Goal: Task Accomplishment & Management: Manage account settings

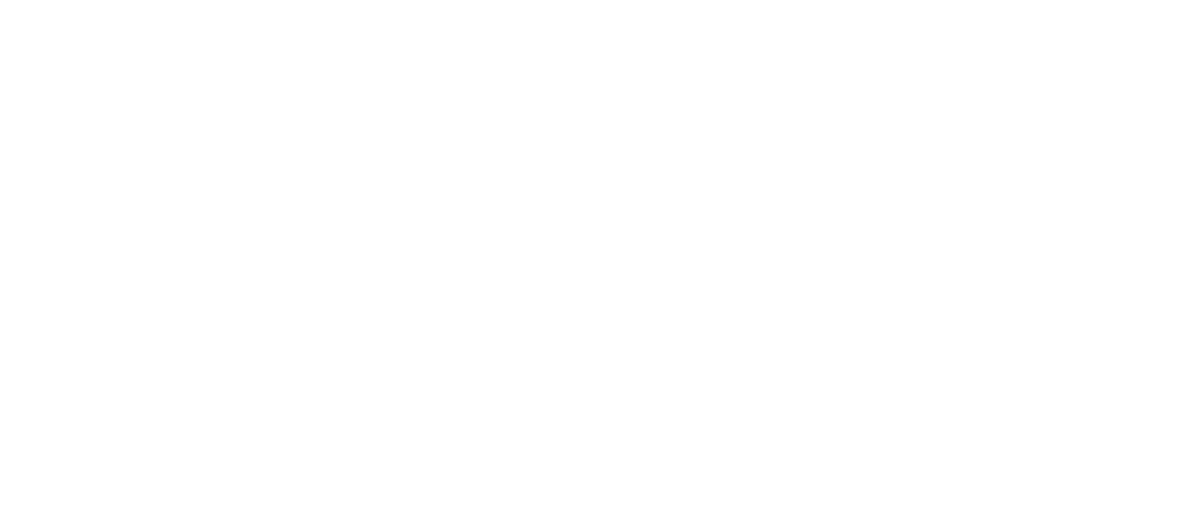
select select "not_cancelled"
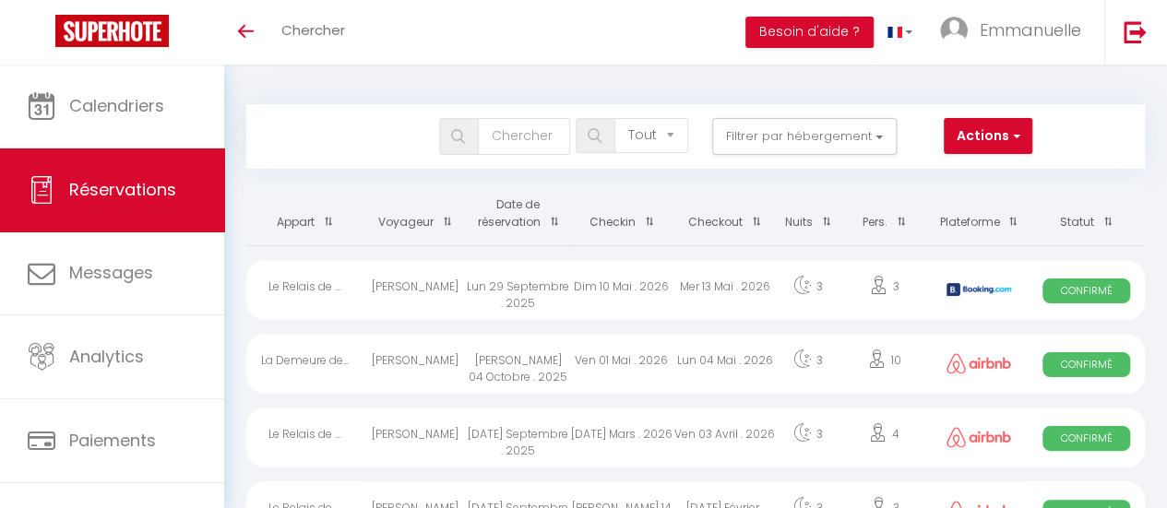
click at [308, 219] on th "Appart" at bounding box center [304, 214] width 117 height 63
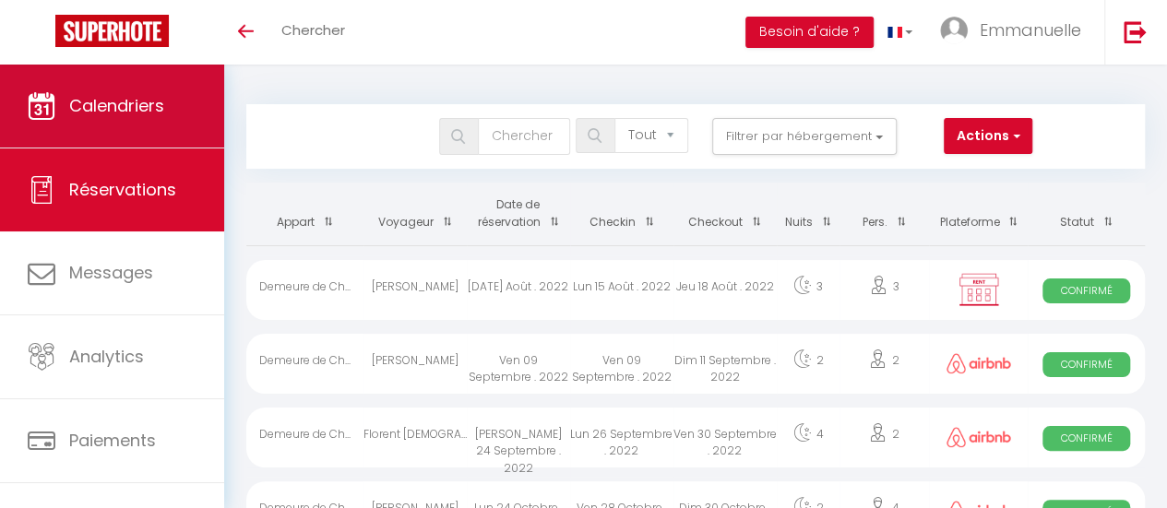
click at [136, 104] on span "Calendriers" at bounding box center [116, 105] width 95 height 23
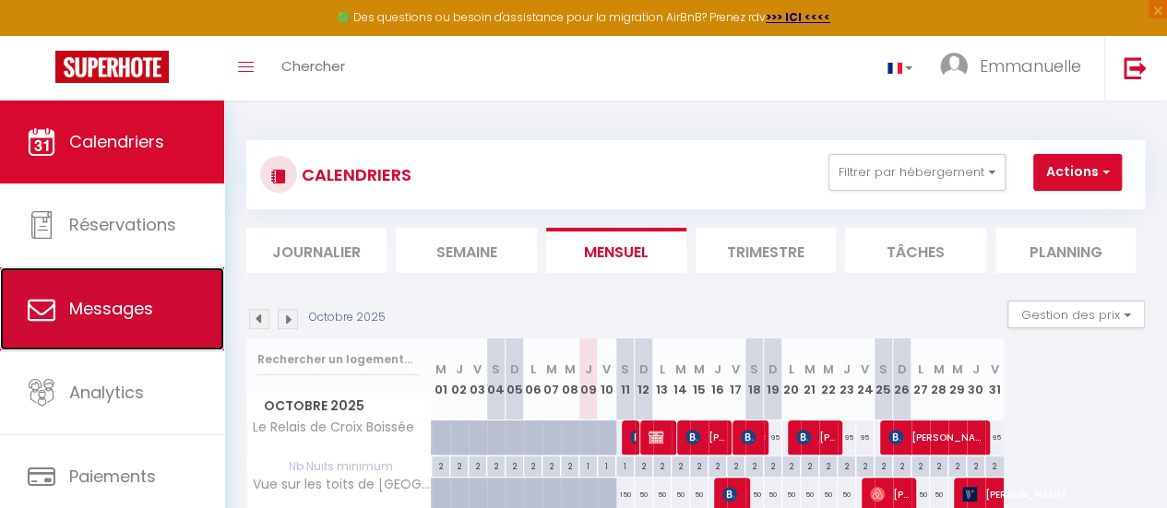
click at [160, 313] on link "Messages" at bounding box center [112, 309] width 224 height 83
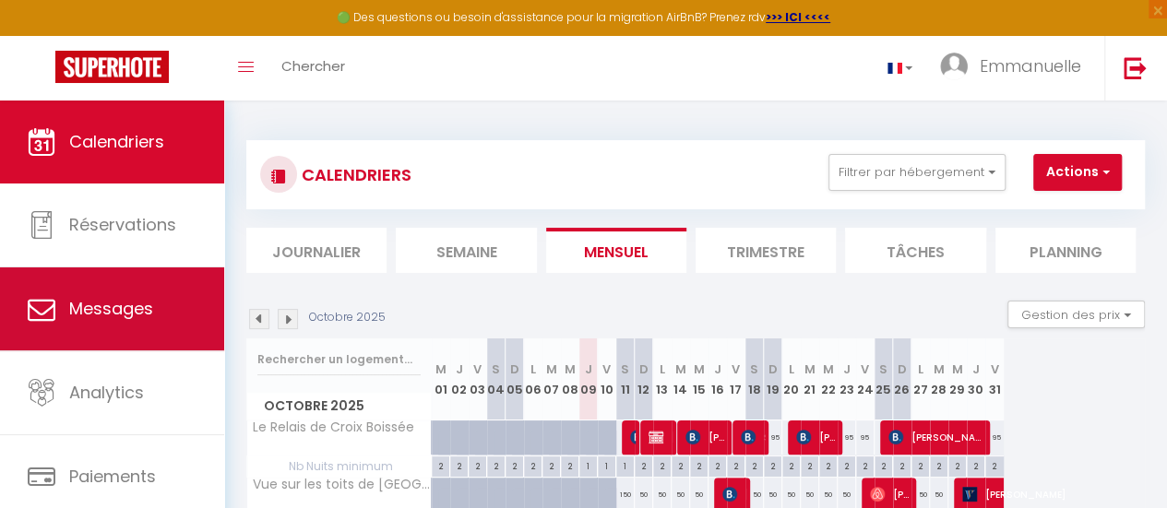
select select "message"
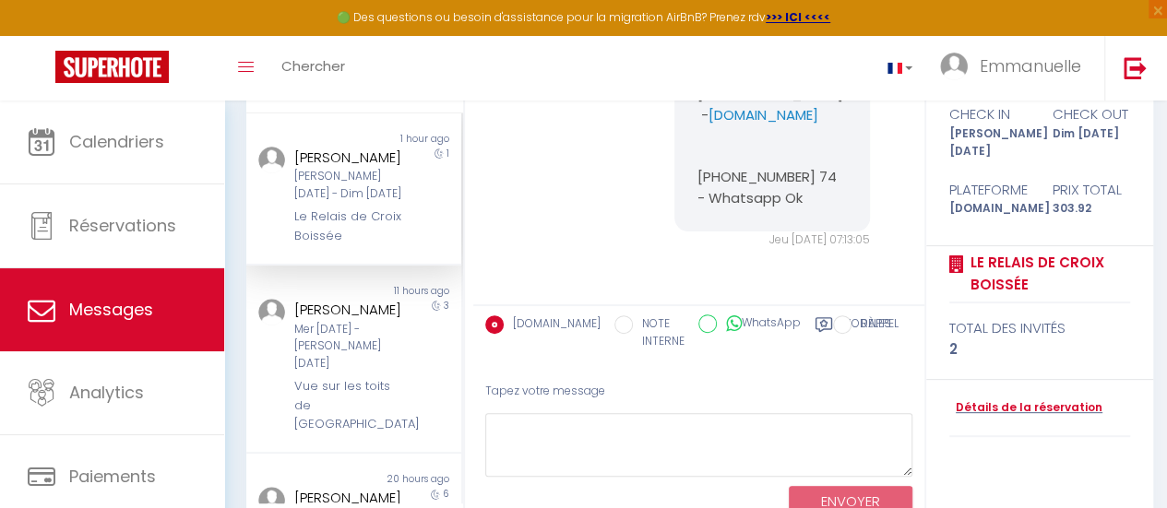
scroll to position [243, 0]
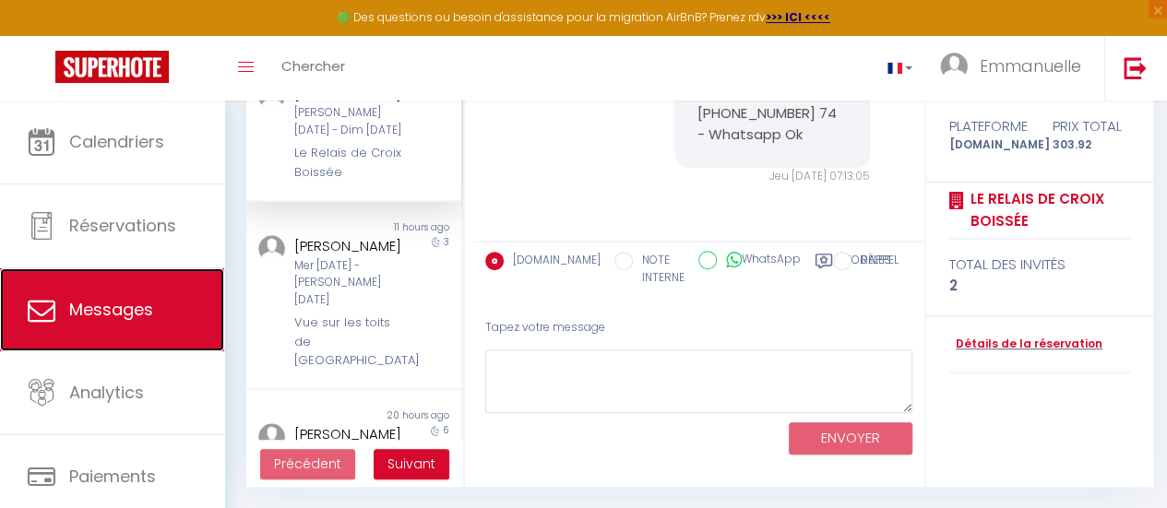
click at [162, 318] on link "Messages" at bounding box center [112, 309] width 224 height 83
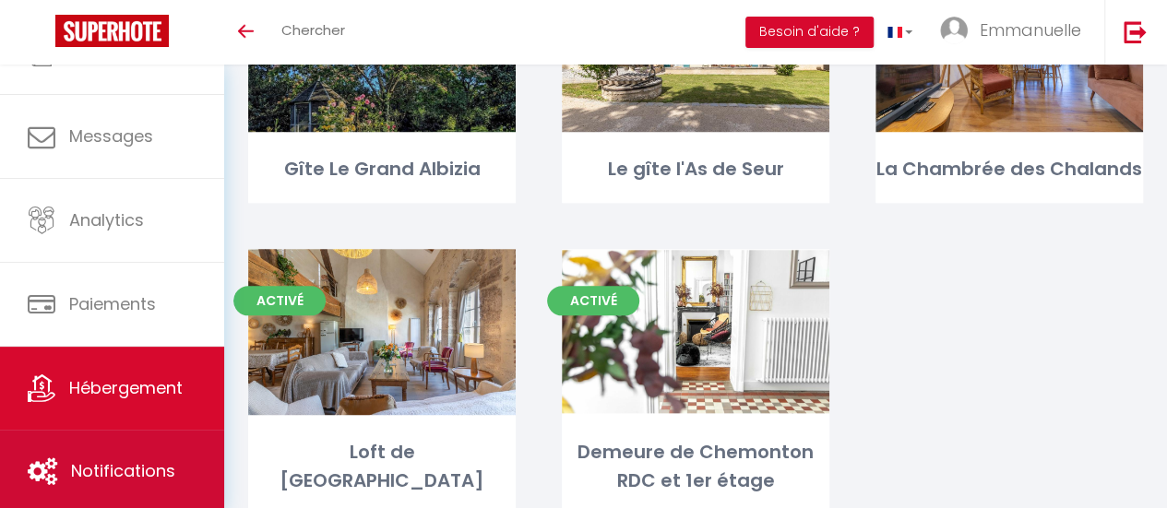
scroll to position [830, 0]
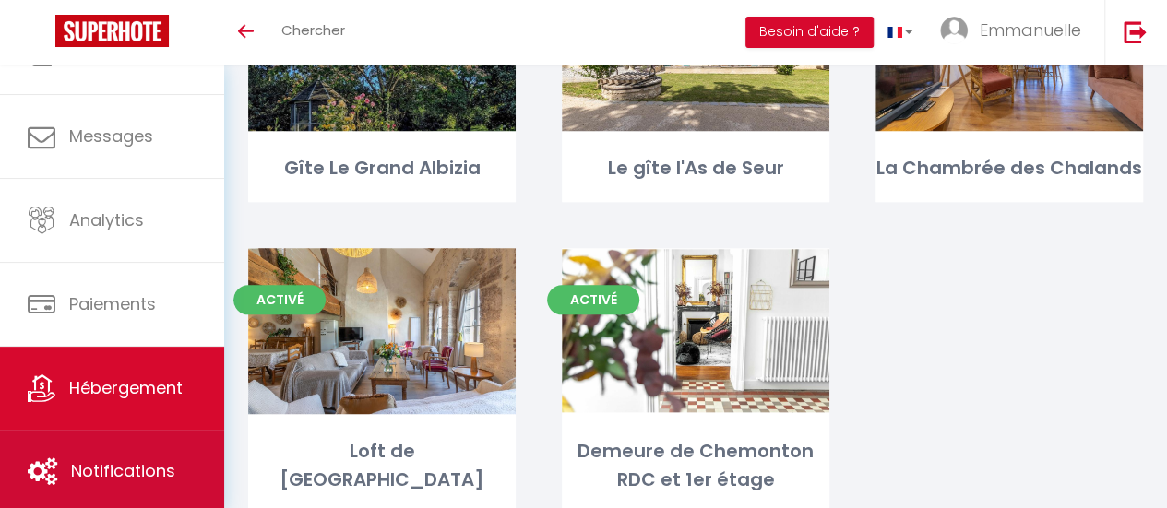
click at [135, 456] on link "Notifications" at bounding box center [112, 471] width 224 height 83
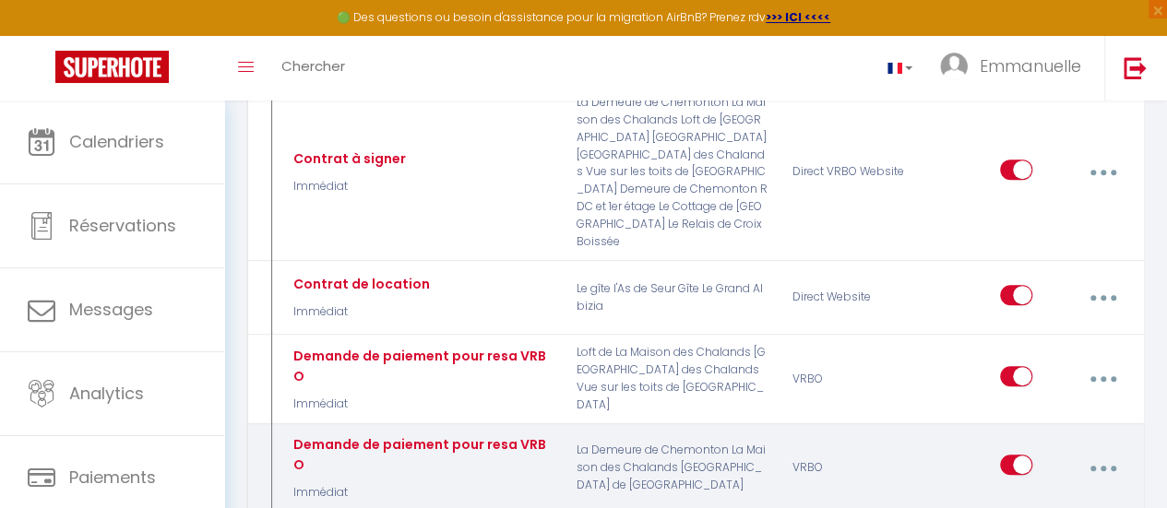
scroll to position [369, 0]
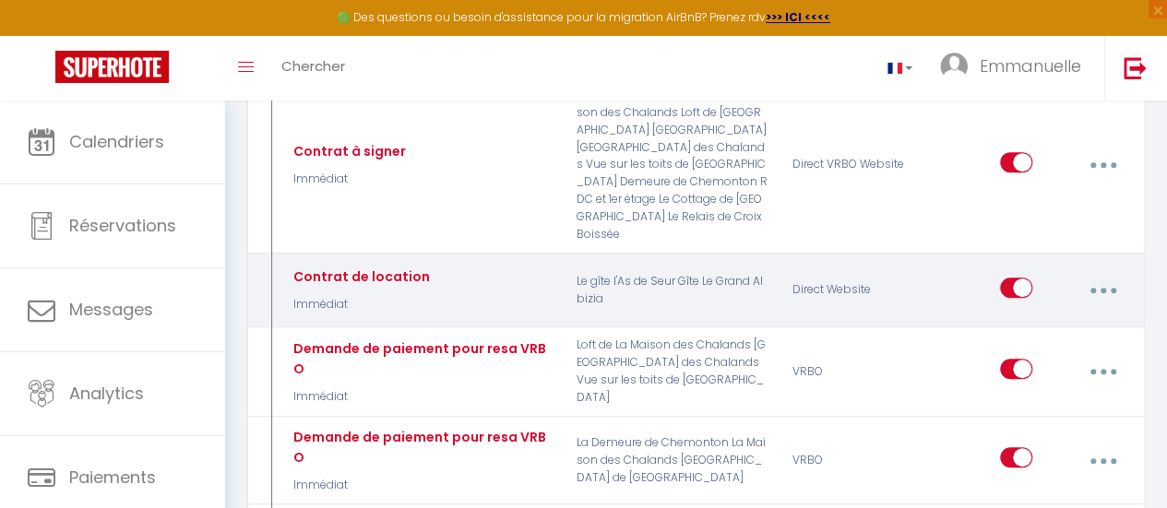
click at [1092, 273] on button "button" at bounding box center [1102, 290] width 49 height 35
click at [1065, 264] on div "Editer Dupliquer Tester Supprimer" at bounding box center [1063, 291] width 127 height 54
click at [1009, 278] on input "checkbox" at bounding box center [1016, 292] width 32 height 28
checkbox input "false"
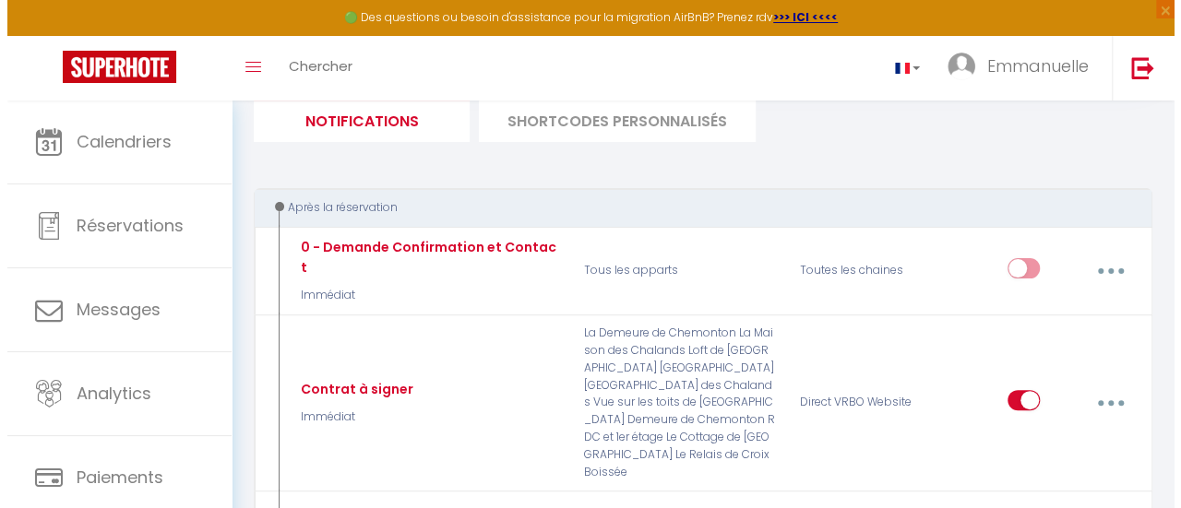
scroll to position [277, 0]
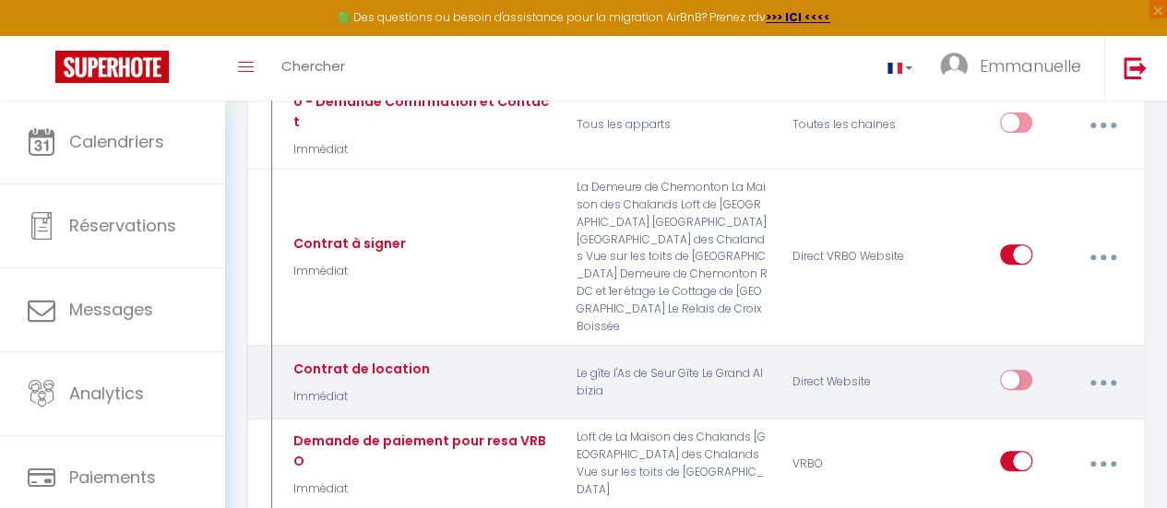
click at [1090, 365] on button "button" at bounding box center [1102, 382] width 49 height 35
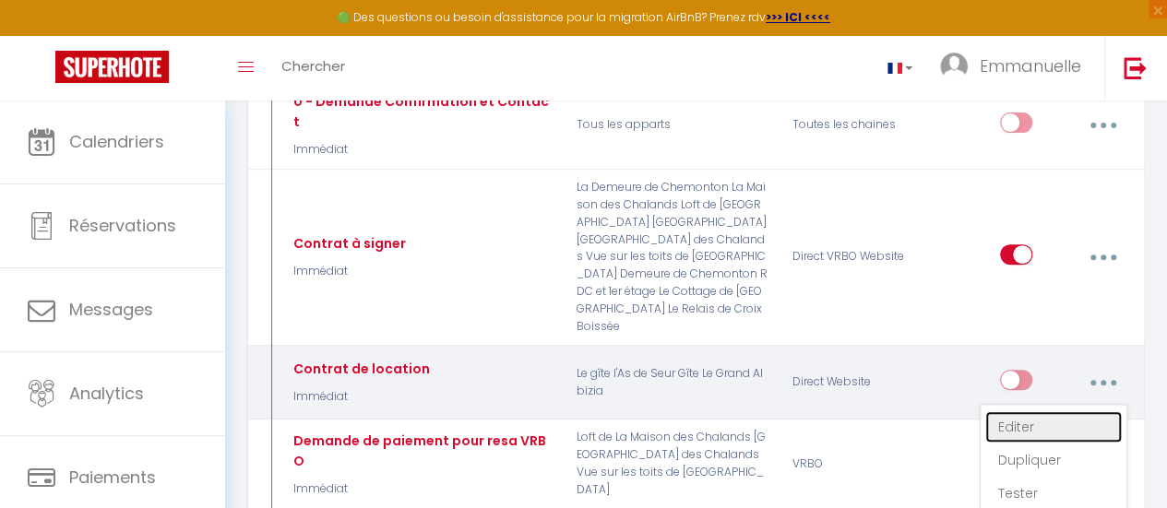
click at [1011, 411] on link "Editer" at bounding box center [1053, 426] width 137 height 31
type input "Contrat de location"
select select "Immédiat"
select select
checkbox input "true"
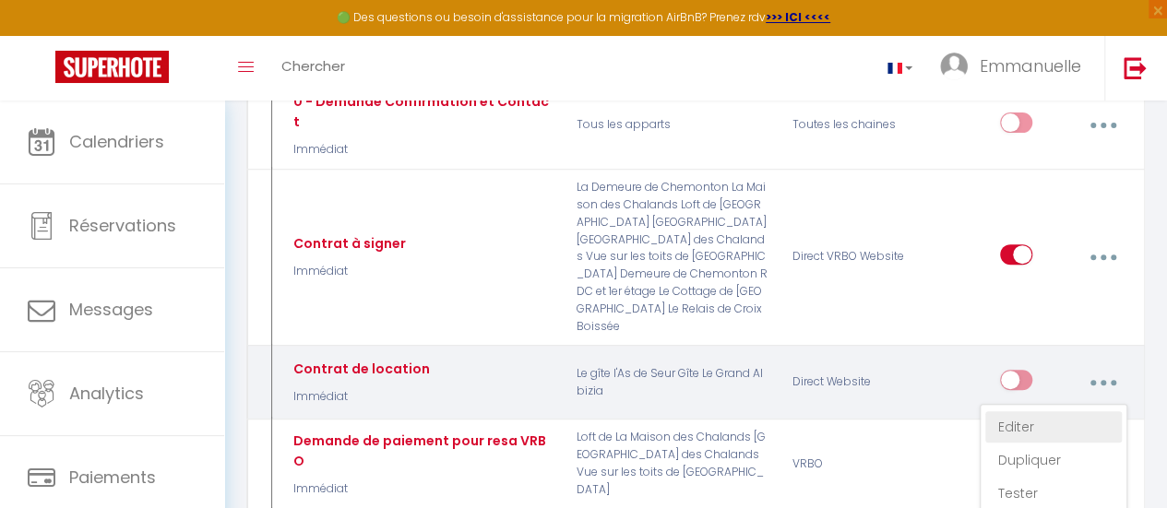
checkbox input "false"
radio input "true"
type input "contrat de location"
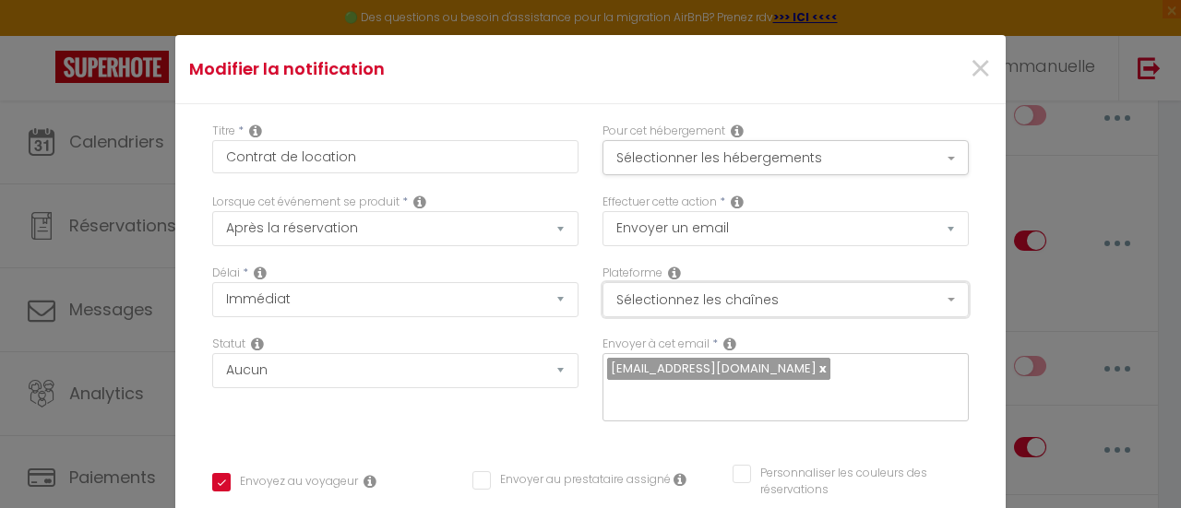
click at [932, 296] on button "Sélectionnez les chaînes" at bounding box center [785, 299] width 366 height 35
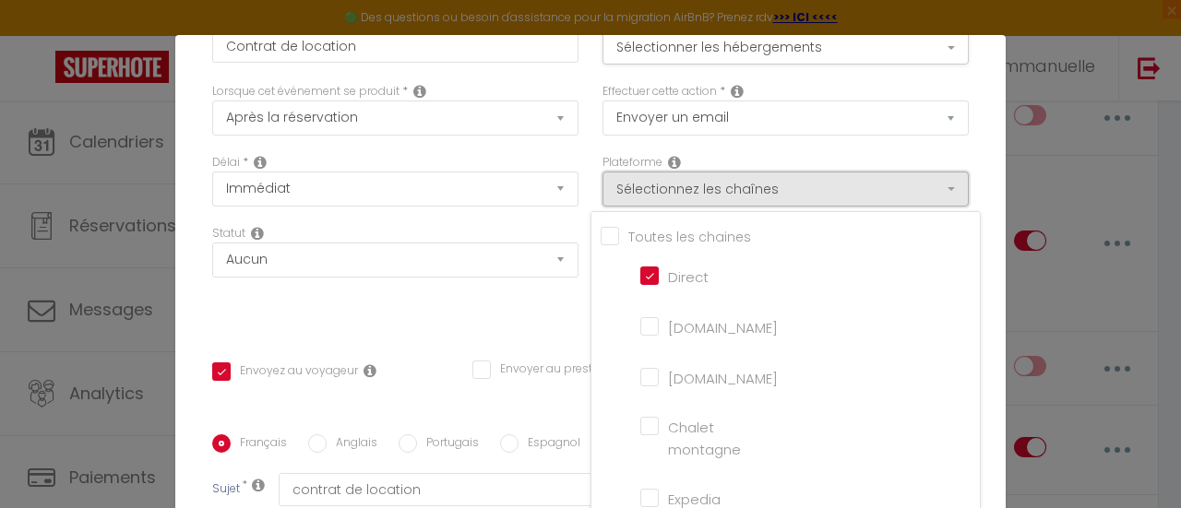
scroll to position [137, 0]
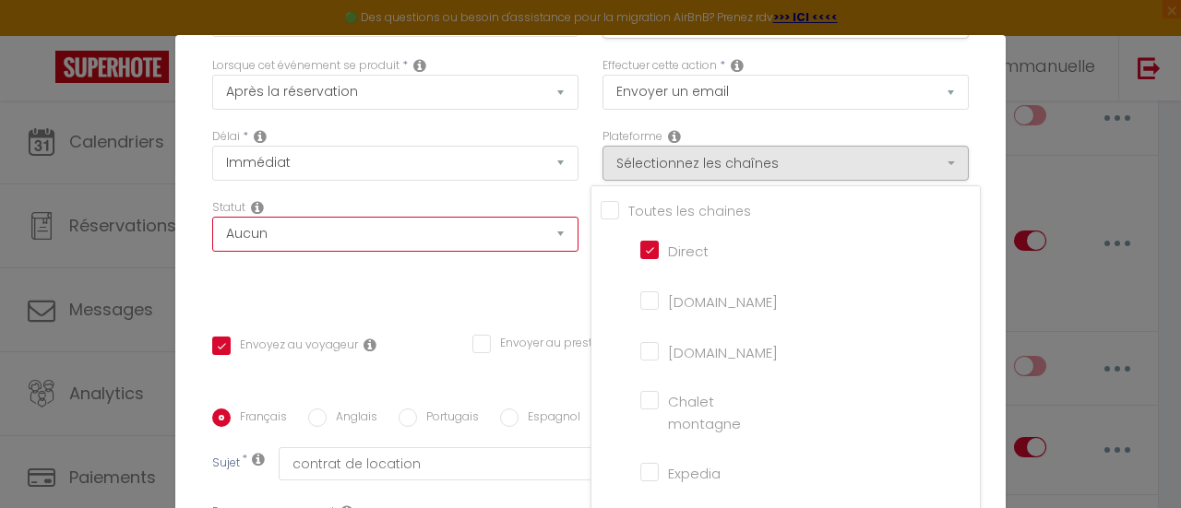
click at [548, 230] on select "Aucun Si la réservation est payée Si réservation non payée Si la caution a été …" at bounding box center [395, 234] width 366 height 35
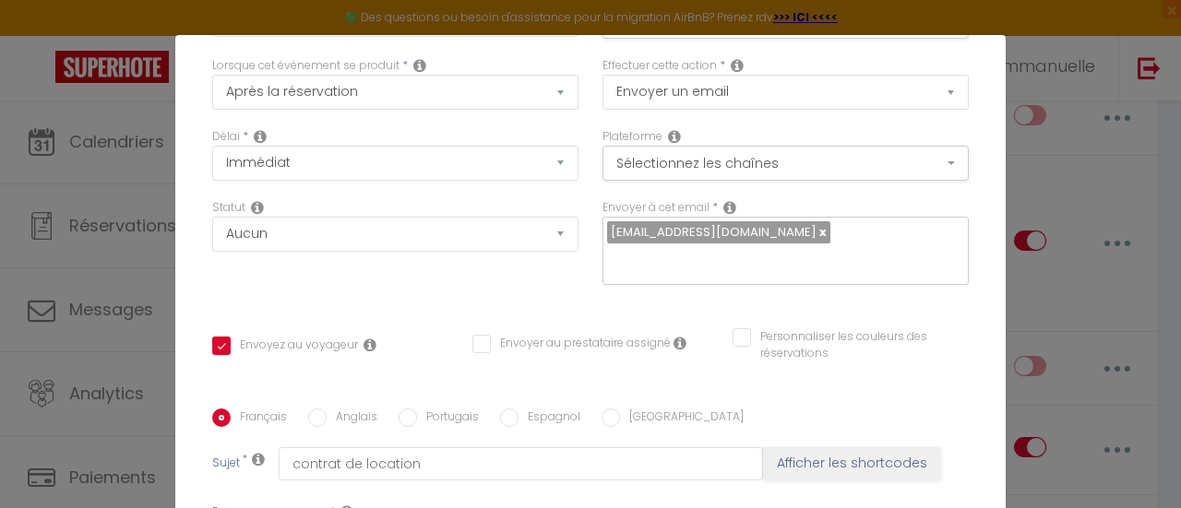
click at [948, 328] on div "Personnaliser les couleurs des réservations #D7092E" at bounding box center [850, 355] width 260 height 54
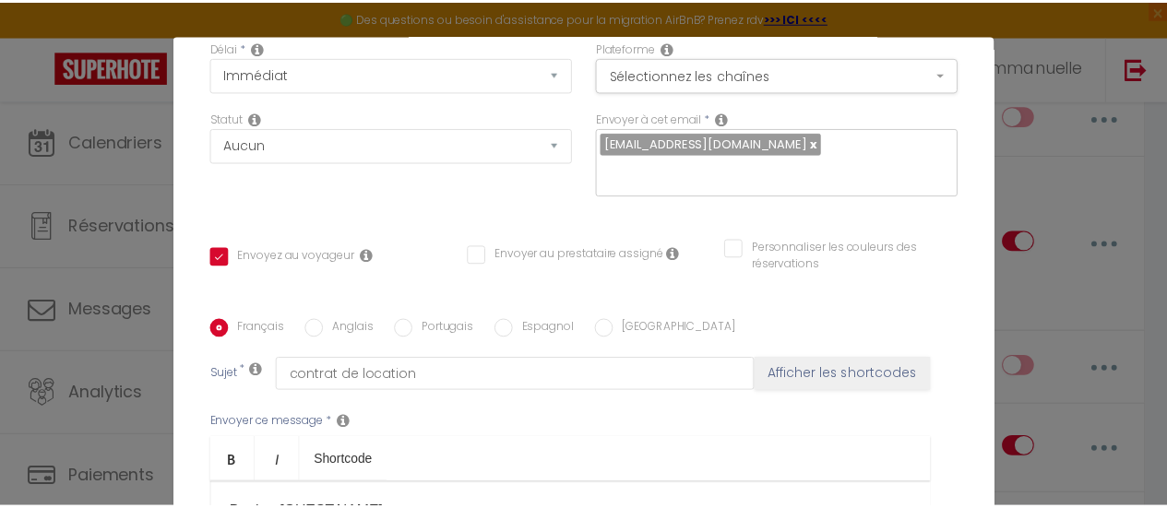
scroll to position [0, 0]
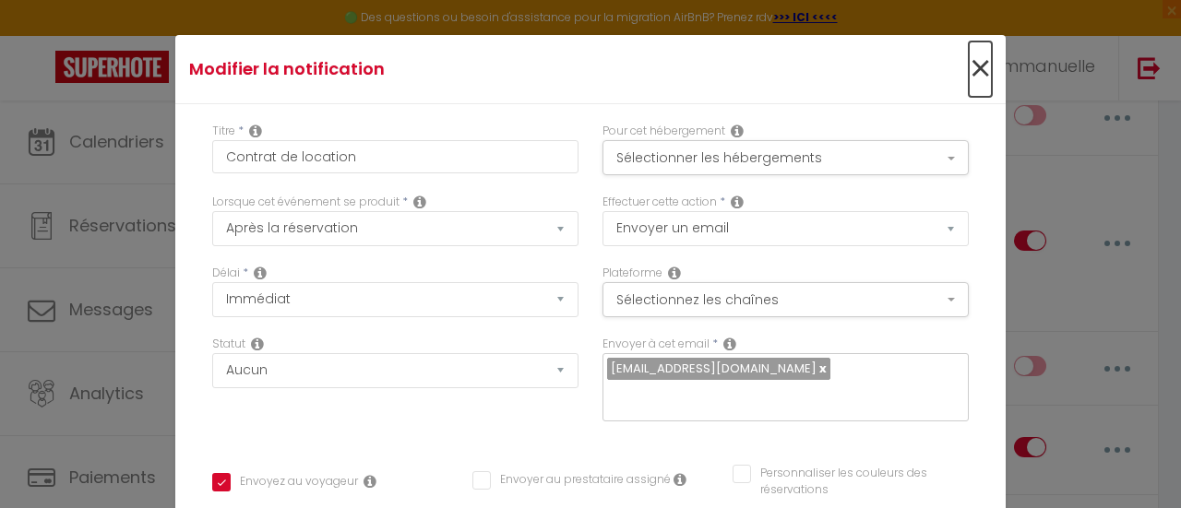
click at [969, 62] on span "×" at bounding box center [980, 69] width 23 height 55
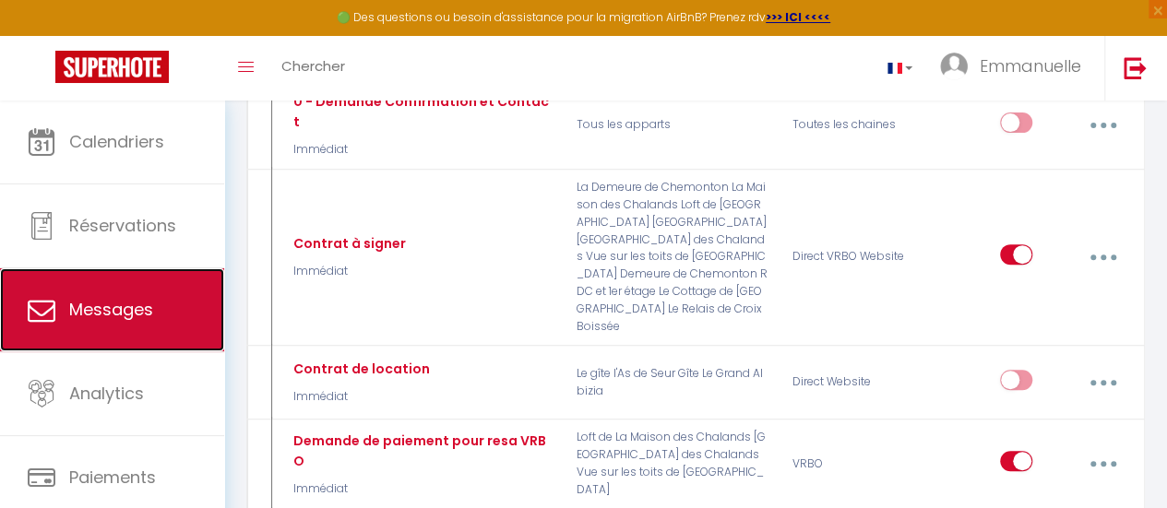
click at [144, 311] on span "Messages" at bounding box center [111, 309] width 84 height 23
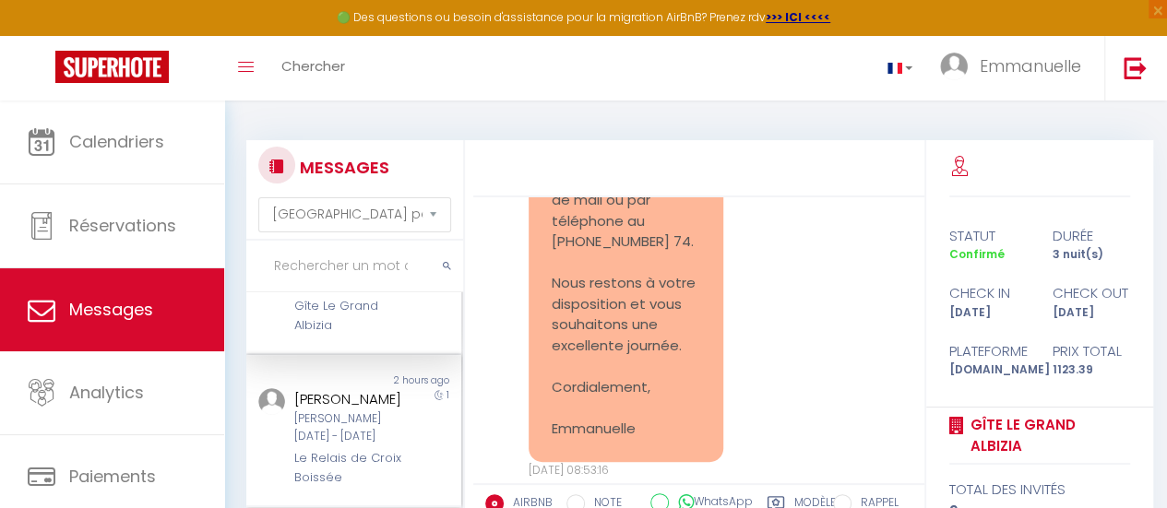
scroll to position [184, 0]
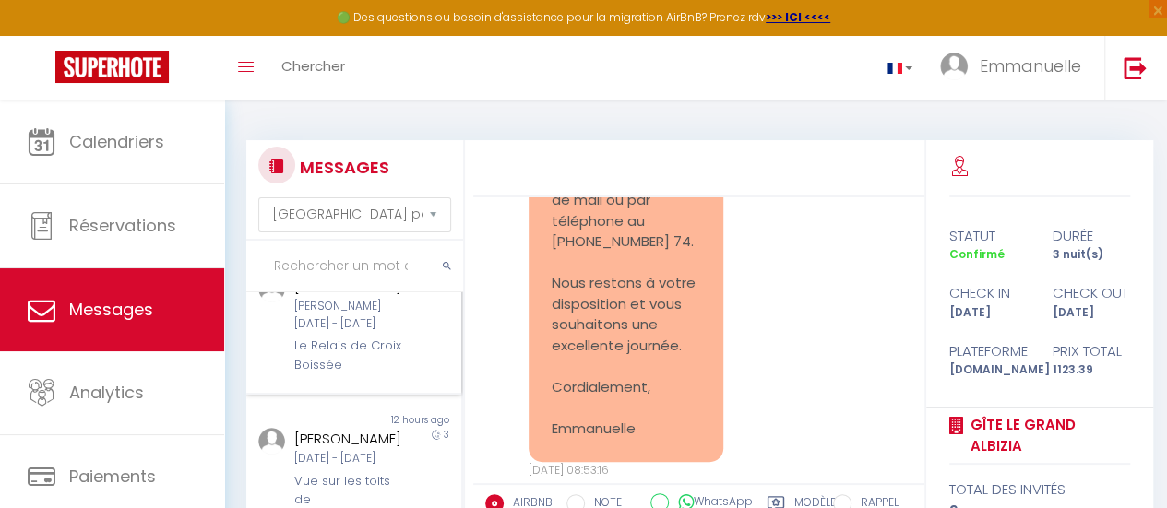
click at [358, 333] on div "[PERSON_NAME] [DATE] - Dim [DATE]" at bounding box center [350, 315] width 113 height 35
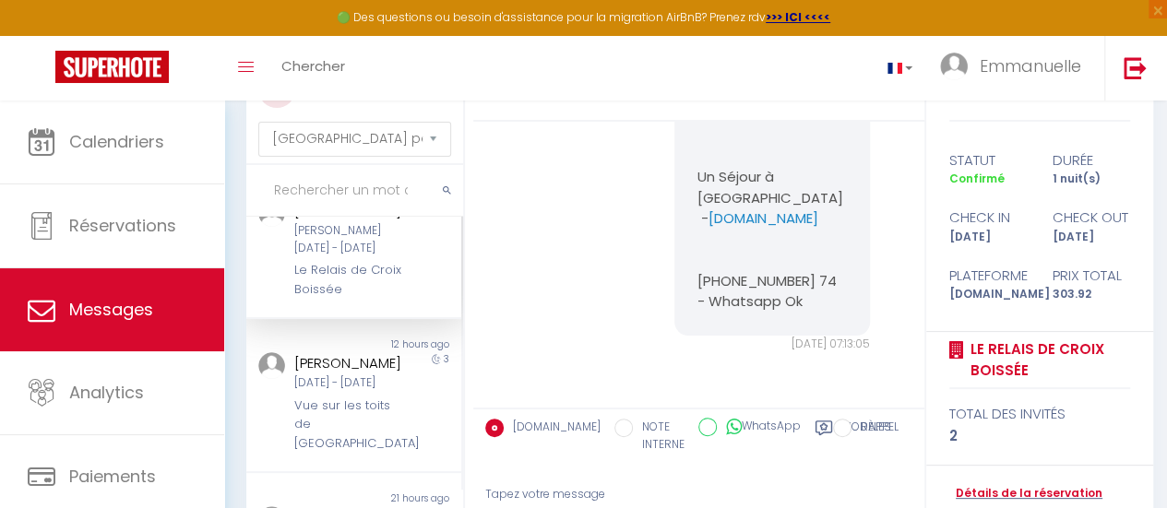
scroll to position [243, 0]
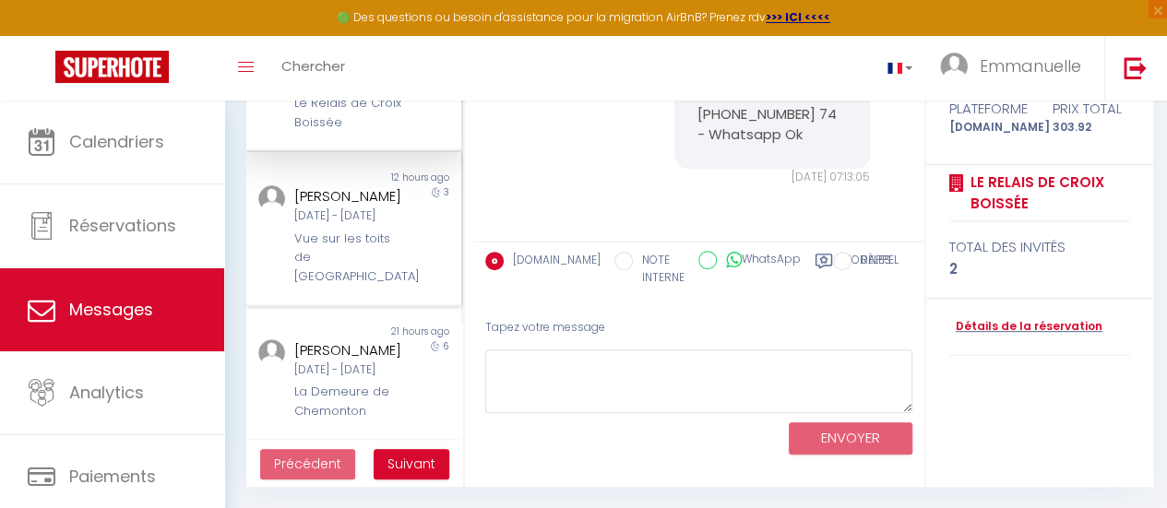
click at [362, 225] on div "Mer [DATE] - [PERSON_NAME] [DATE]" at bounding box center [350, 217] width 113 height 18
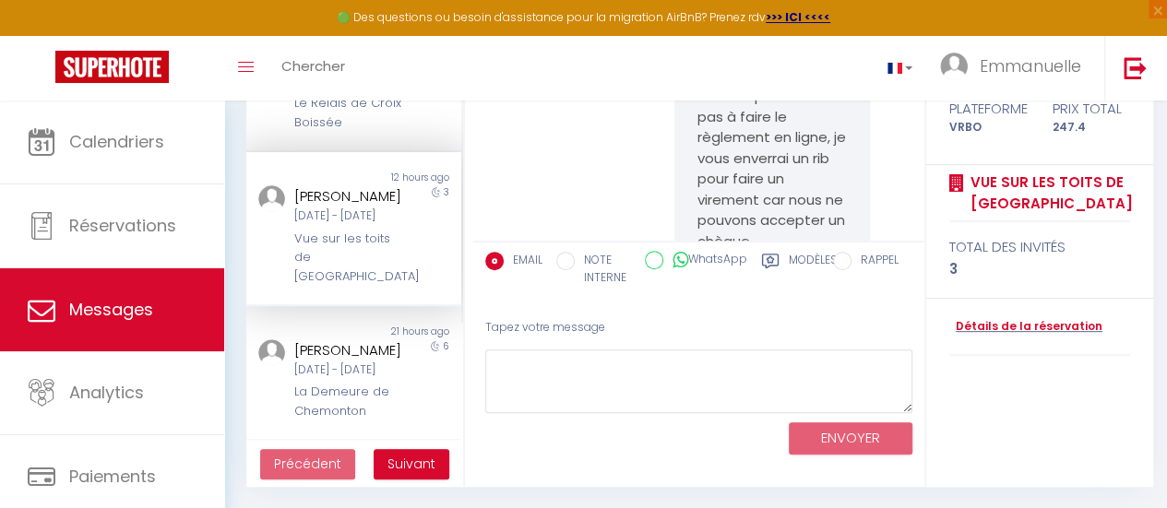
scroll to position [5654, 0]
click at [332, 362] on div "[PERSON_NAME]" at bounding box center [350, 350] width 113 height 22
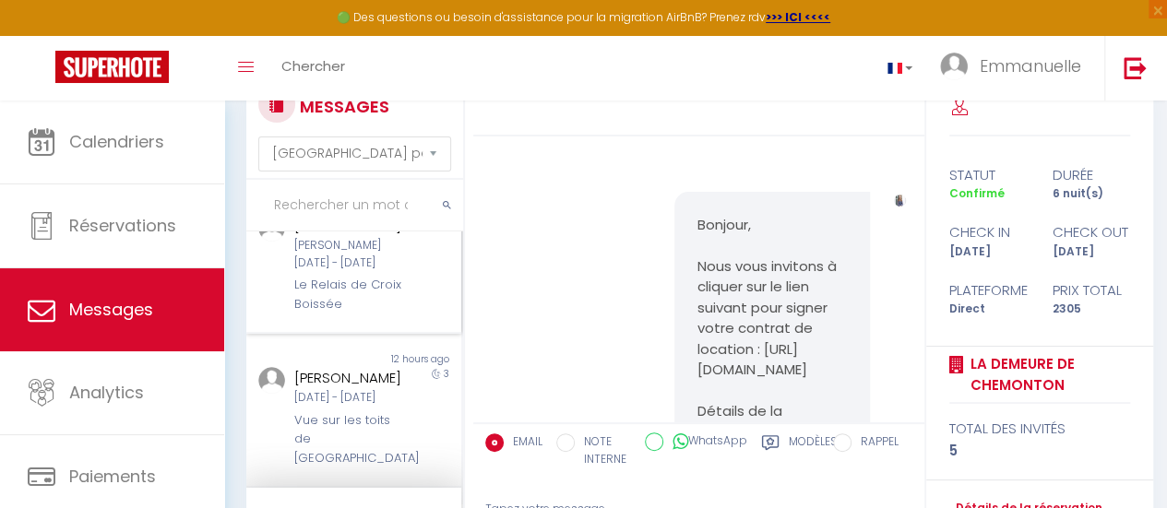
click at [392, 272] on div "[PERSON_NAME] [DATE] - Dim [DATE]" at bounding box center [350, 254] width 113 height 35
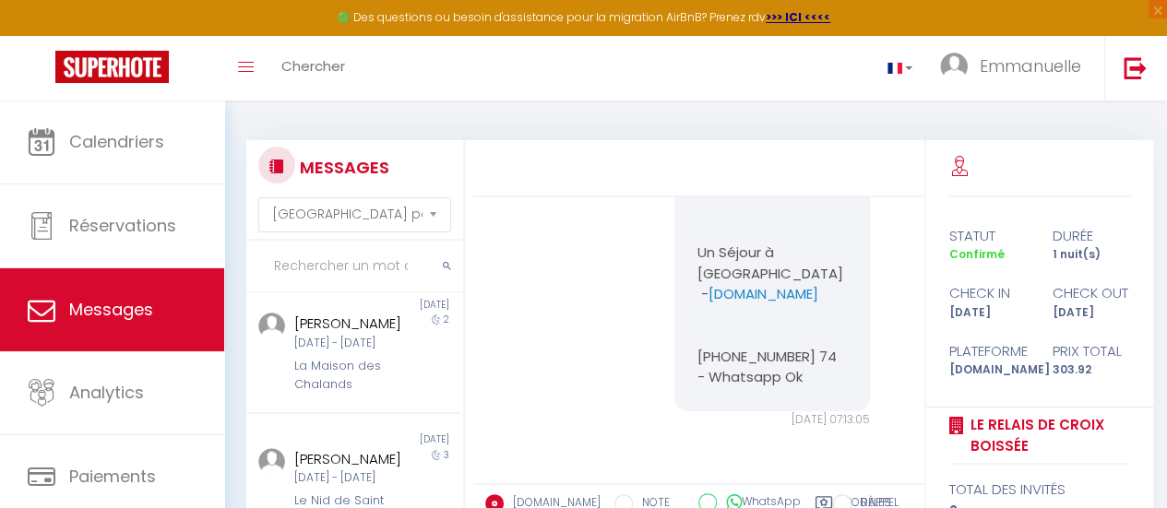
scroll to position [1107, 0]
click at [374, 218] on div "Mer [DATE] - Dim [DATE]" at bounding box center [350, 209] width 113 height 18
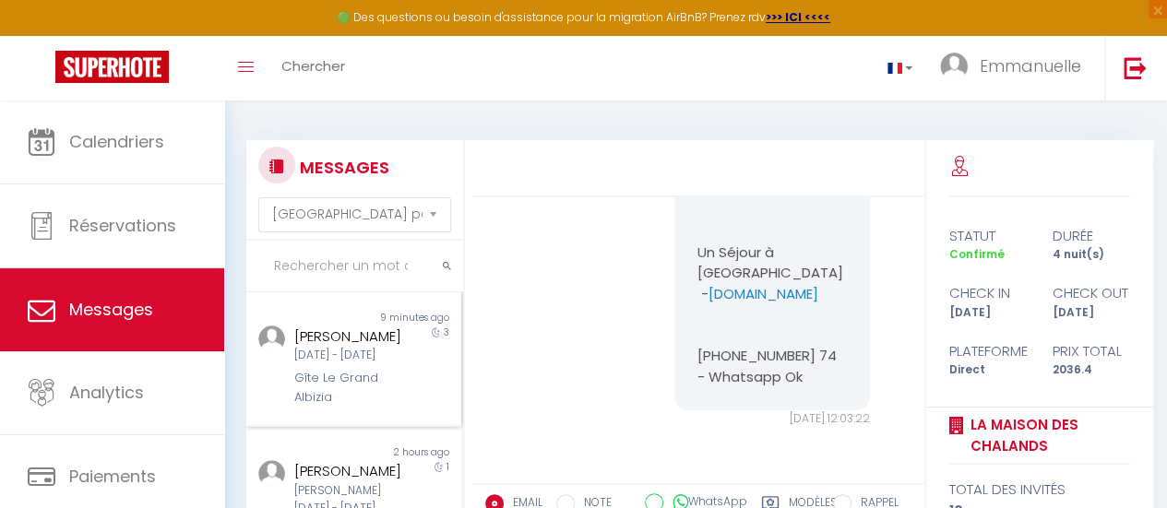
click at [372, 348] on div "Caroline Chantelouve" at bounding box center [350, 337] width 113 height 22
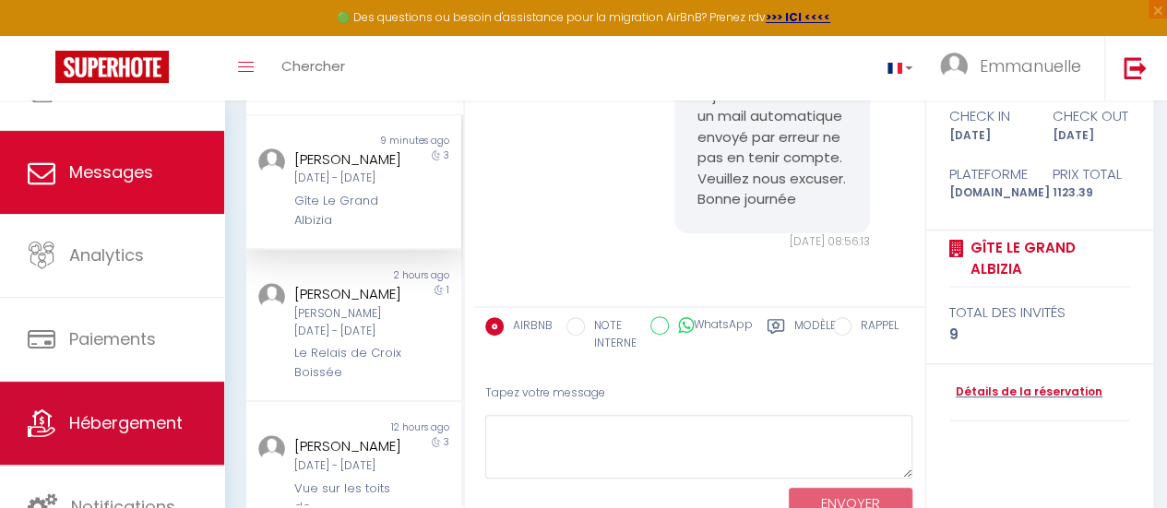
scroll to position [243, 0]
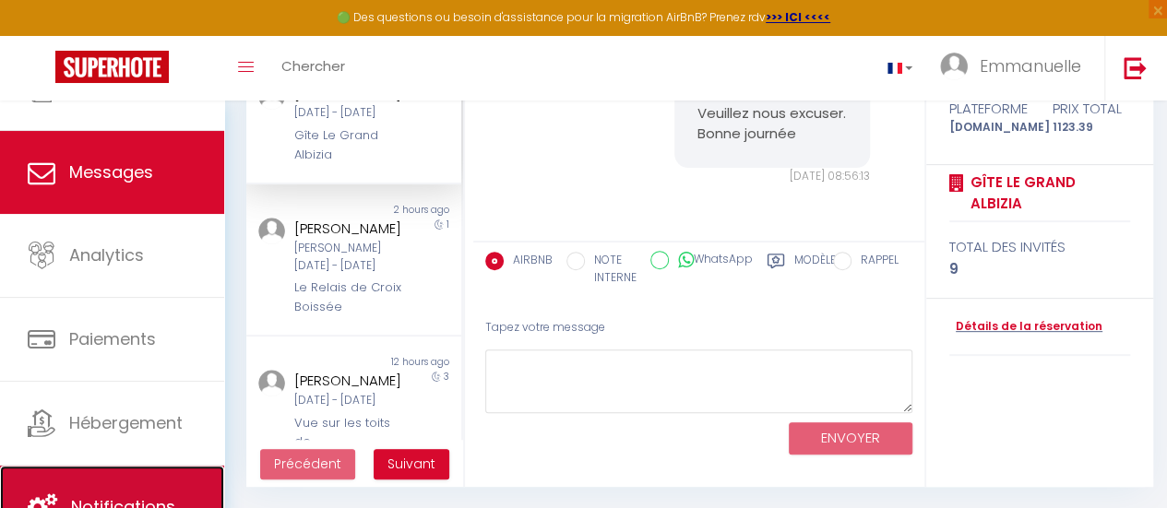
click at [149, 477] on link "Notifications" at bounding box center [112, 507] width 224 height 83
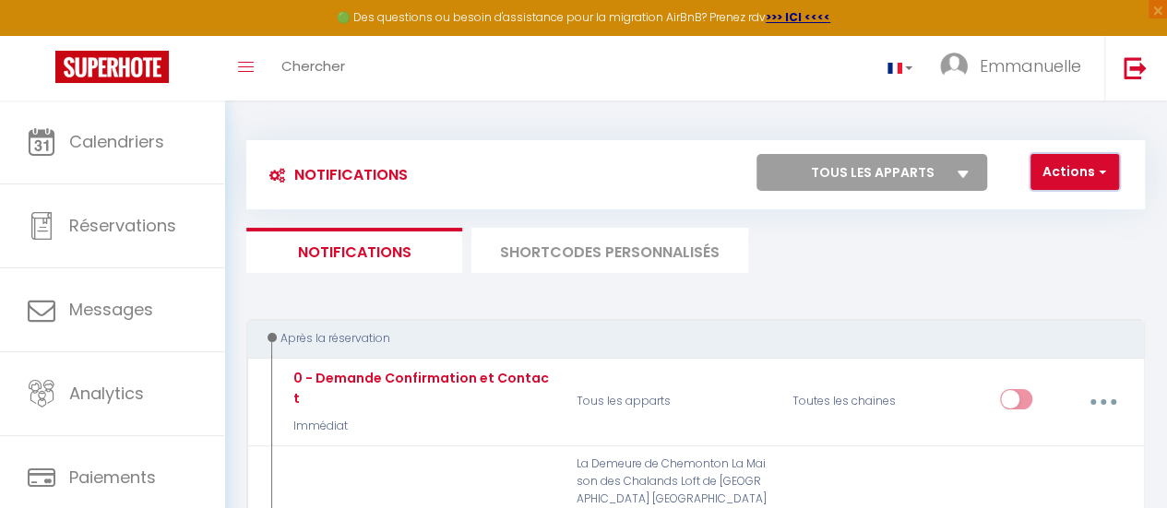
click at [1072, 165] on button "Actions" at bounding box center [1074, 172] width 89 height 37
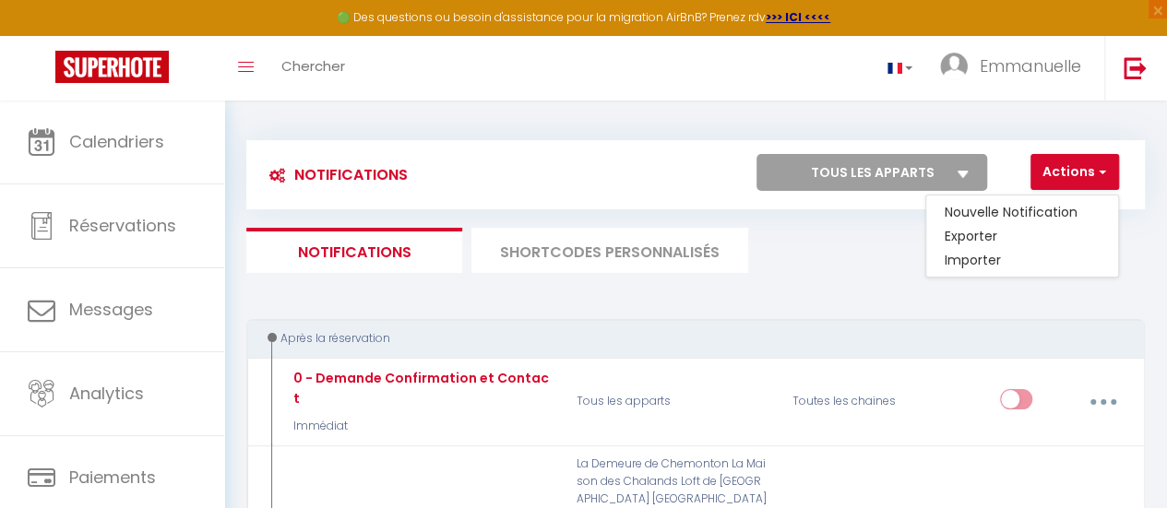
click at [1050, 321] on div "Après la réservation" at bounding box center [695, 339] width 898 height 40
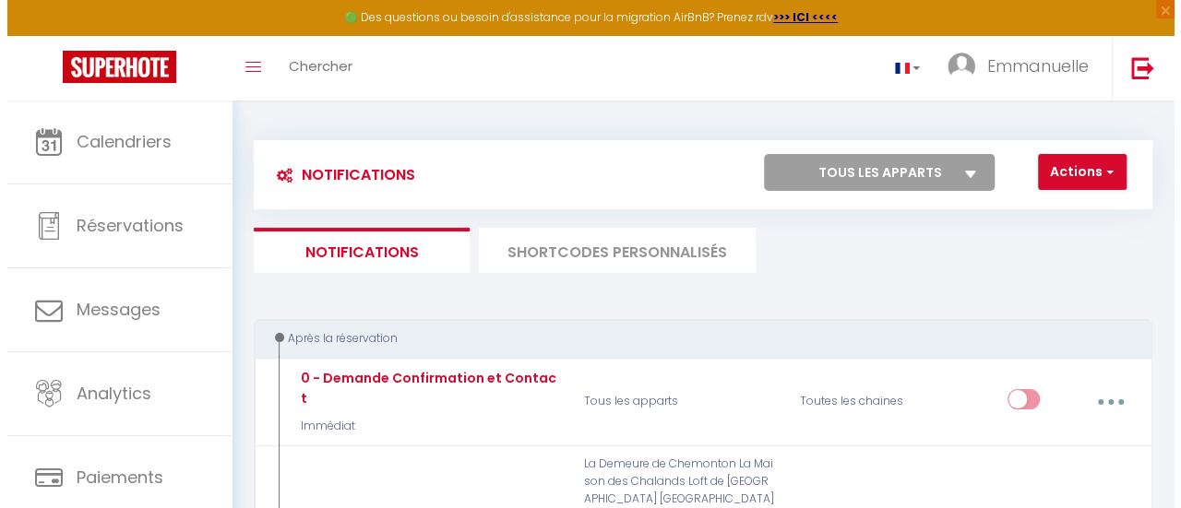
scroll to position [277, 0]
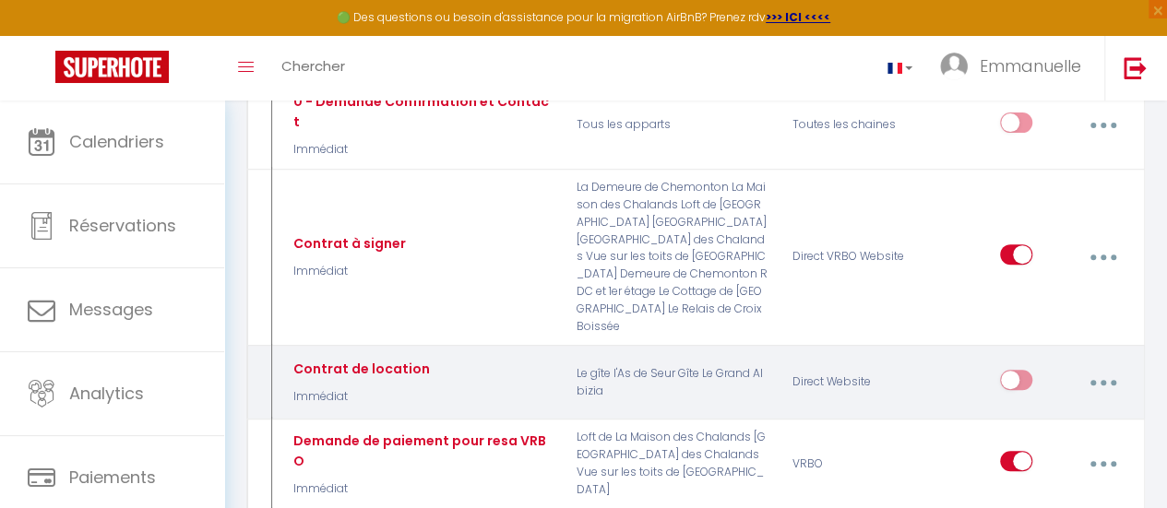
click at [1104, 365] on button "button" at bounding box center [1102, 382] width 49 height 35
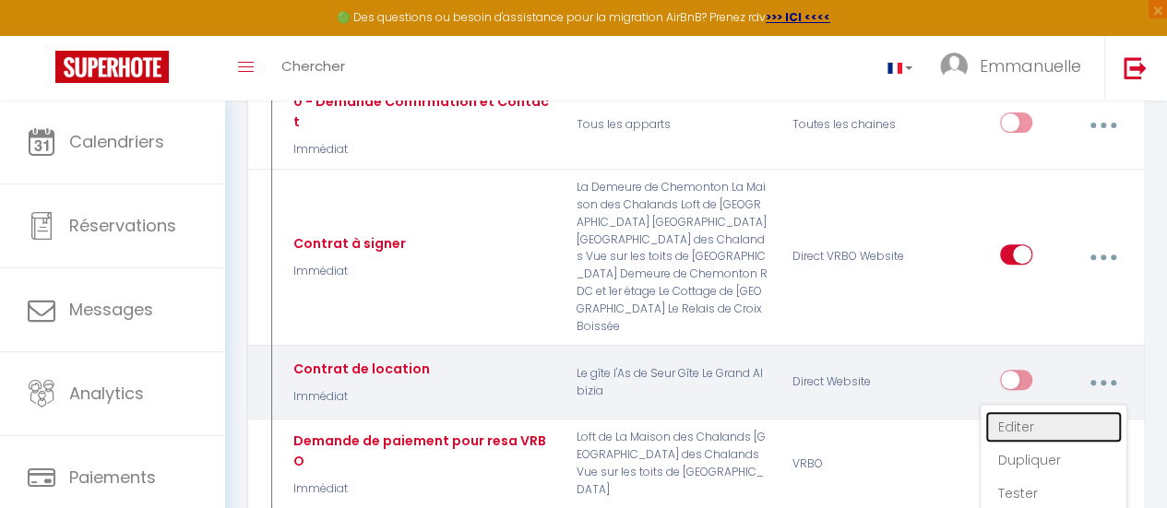
click at [1024, 411] on link "Editer" at bounding box center [1053, 426] width 137 height 31
type input "Contrat de location"
select select "Immédiat"
checkbox input "false"
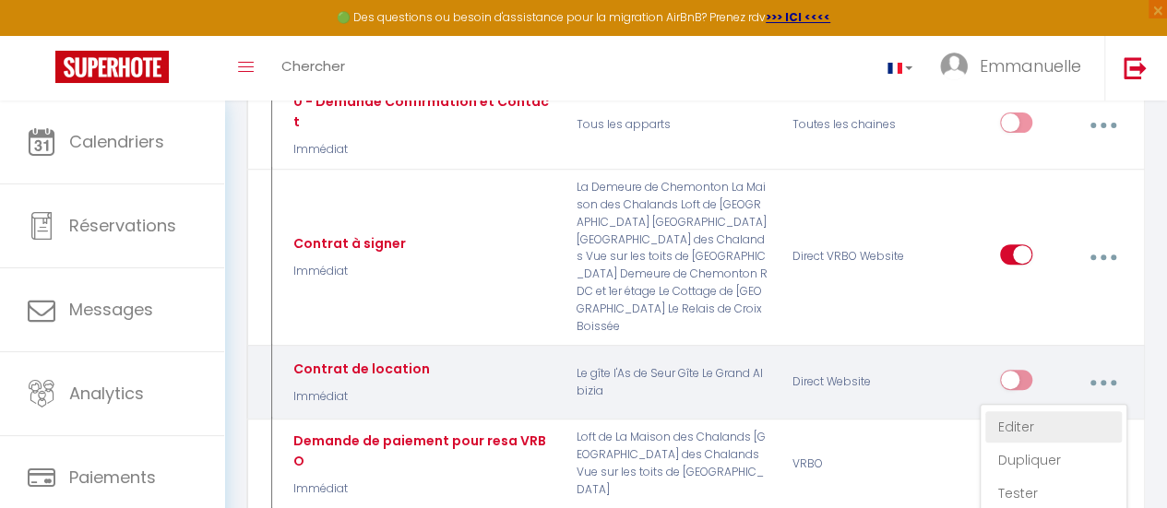
checkbox montagne "false"
checkbox input "false"
checkbox France "false"
checkbox input "false"
checkbox iCal "false"
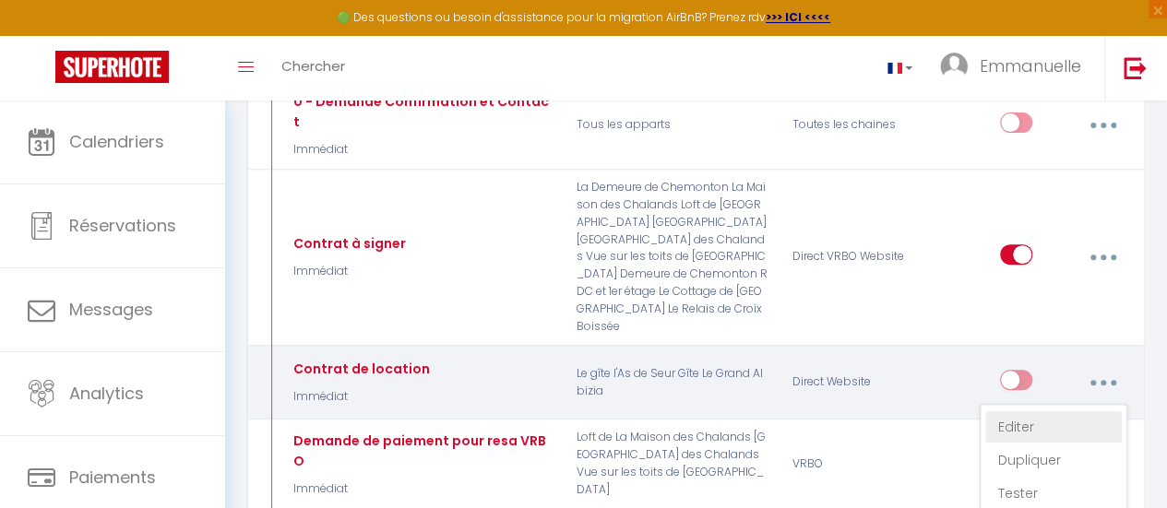
checkbox input "false"
checkbox tourisme "false"
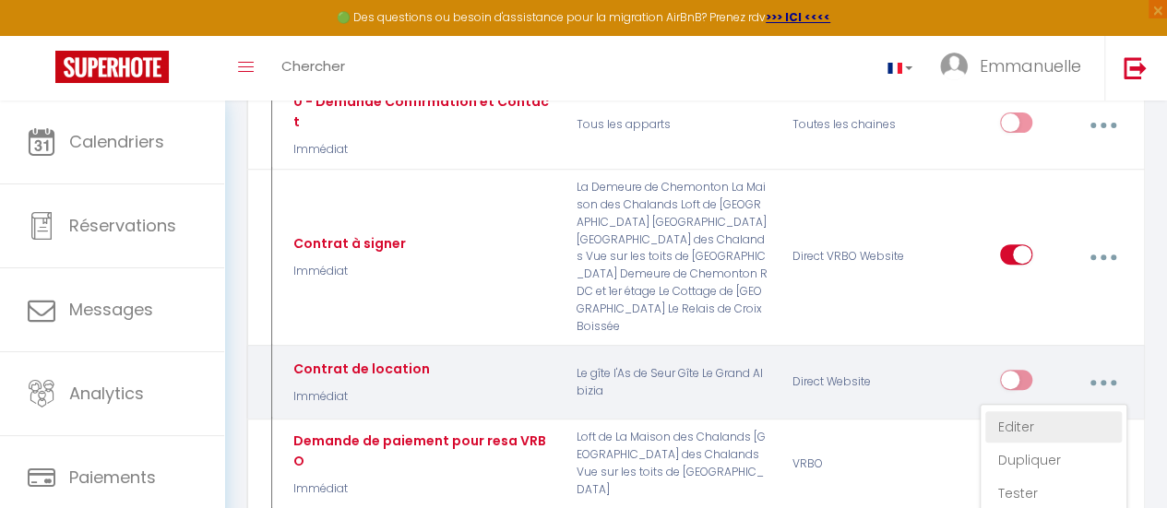
checkbox input "false"
select select
checkbox input "true"
checkbox input "false"
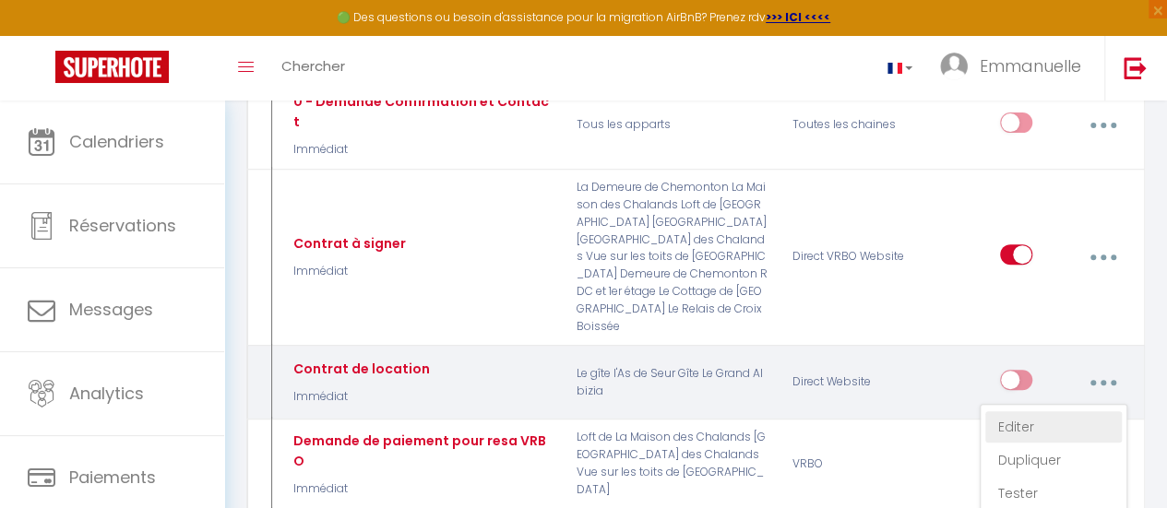
radio input "true"
type input "contrat de location"
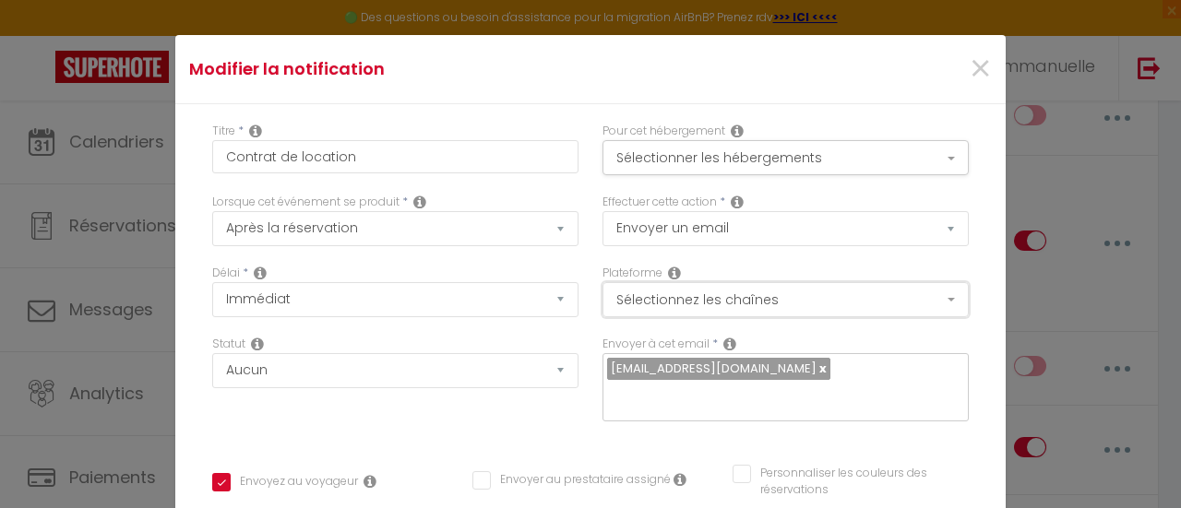
click at [932, 299] on button "Sélectionnez les chaînes" at bounding box center [785, 299] width 366 height 35
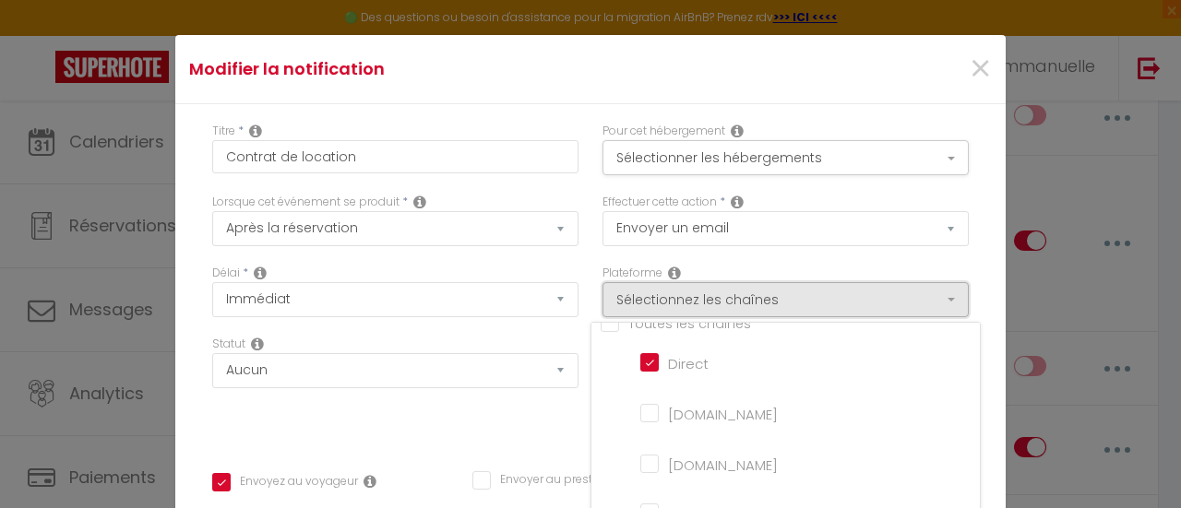
scroll to position [0, 0]
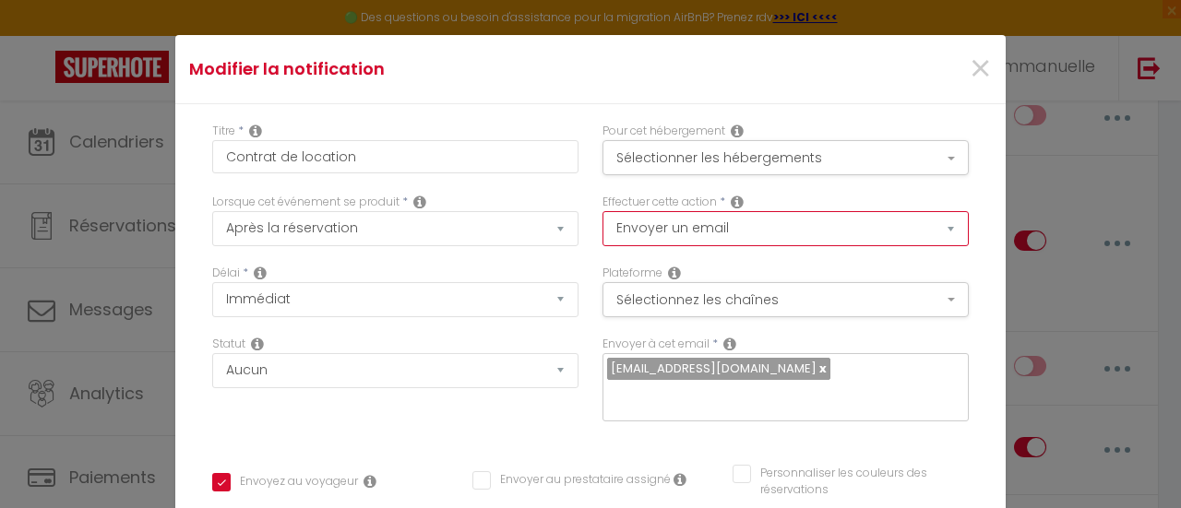
click at [931, 222] on select "Envoyer un email Envoyer un SMS Envoyer une notification push" at bounding box center [785, 228] width 366 height 35
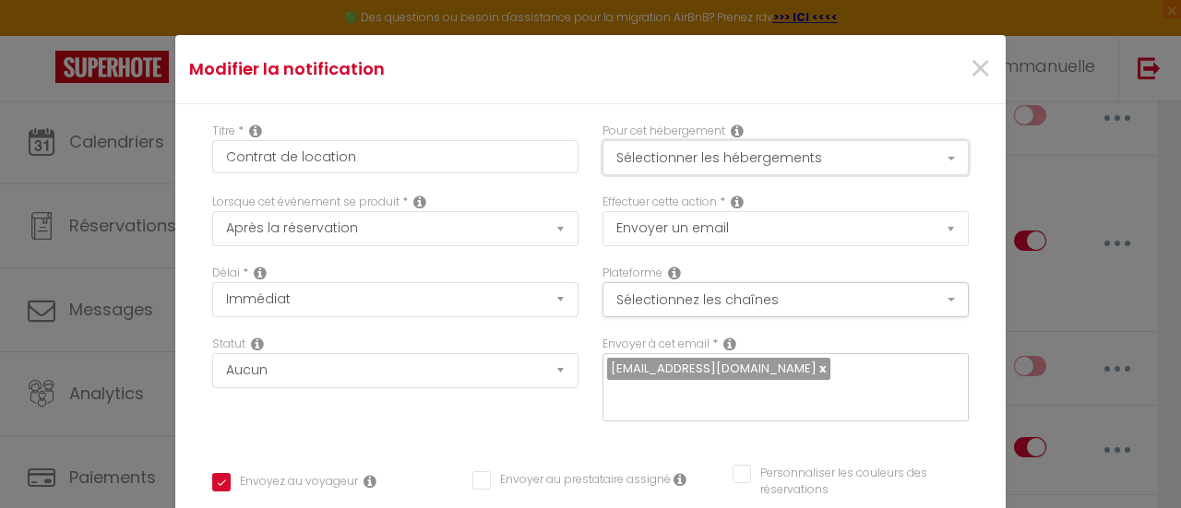
click at [925, 150] on button "Sélectionner les hébergements" at bounding box center [785, 157] width 366 height 35
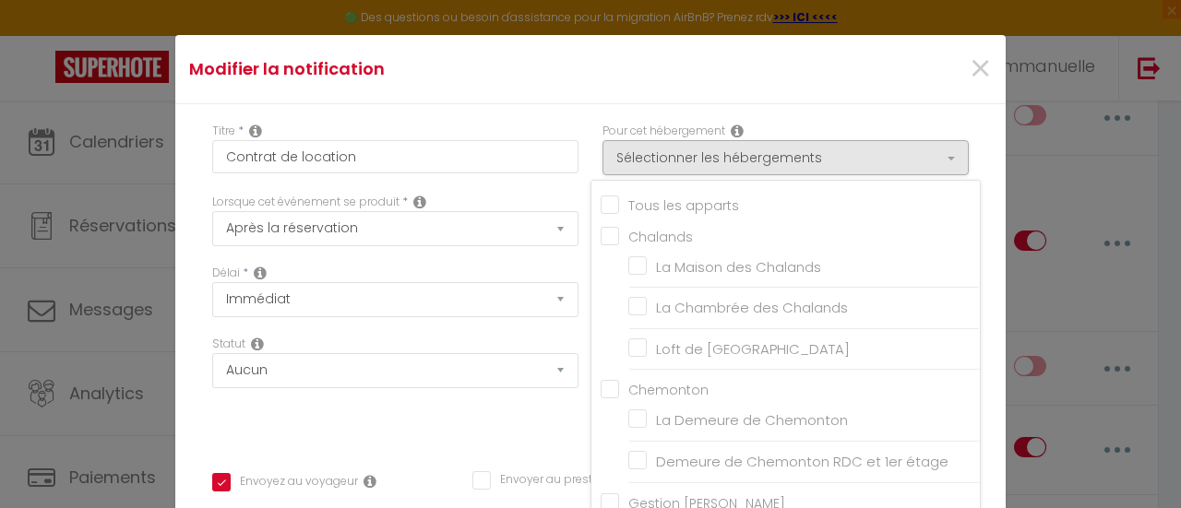
click at [873, 97] on div "Modifier la notification ×" at bounding box center [590, 69] width 830 height 69
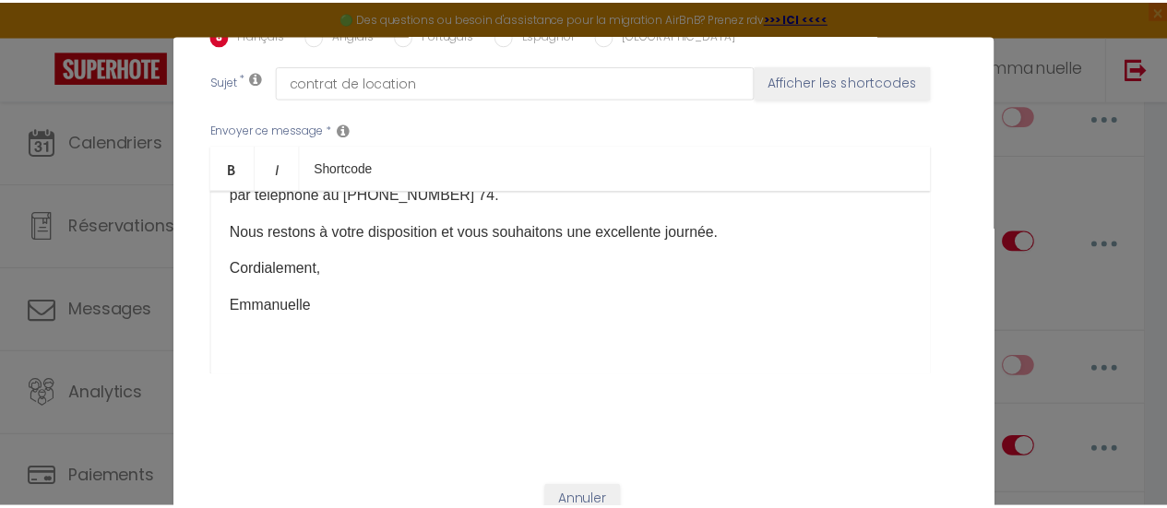
scroll to position [70, 0]
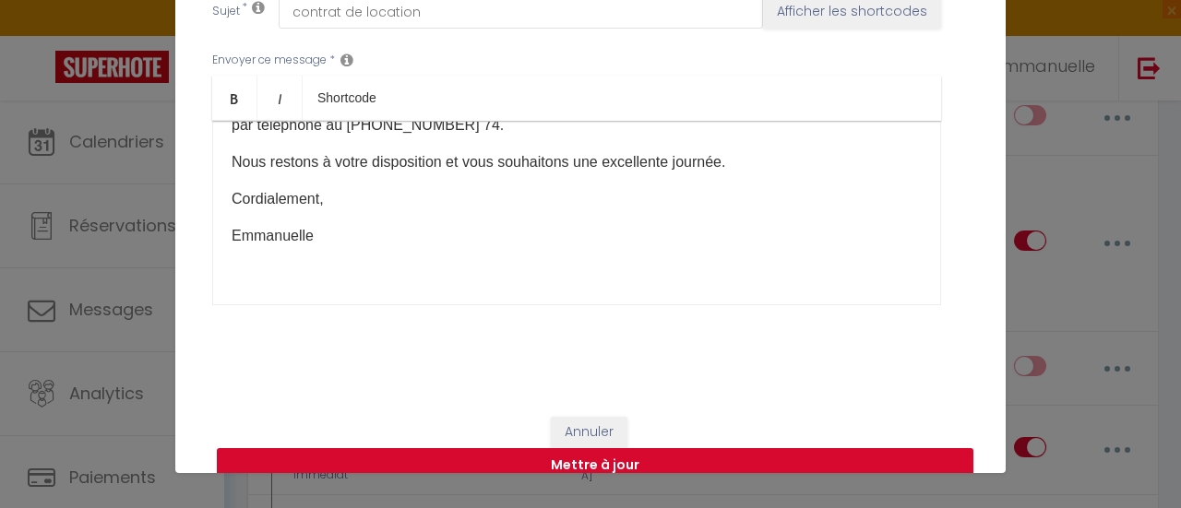
click at [653, 448] on button "Mettre à jour" at bounding box center [595, 465] width 756 height 35
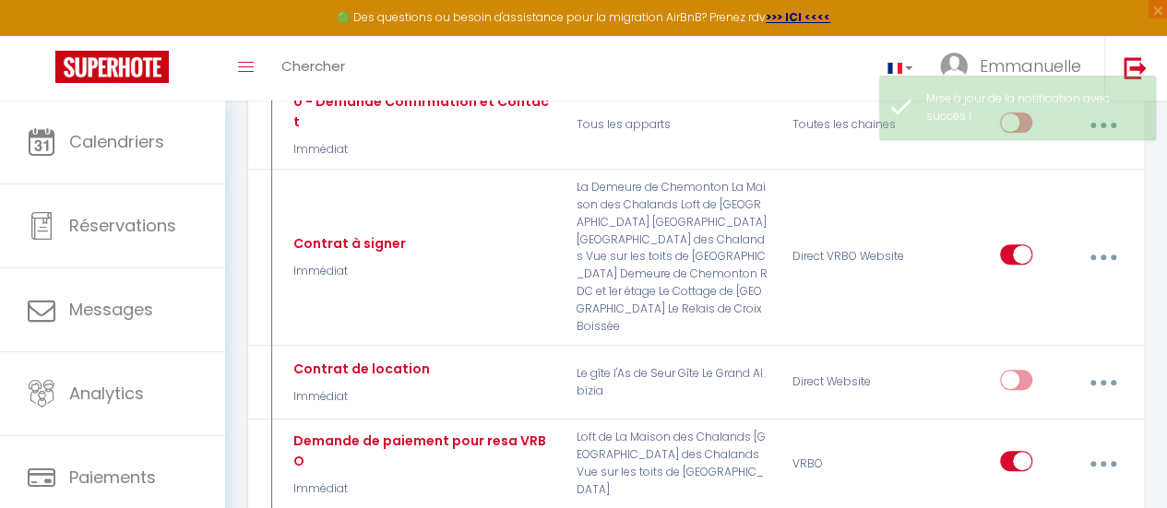
scroll to position [0, 0]
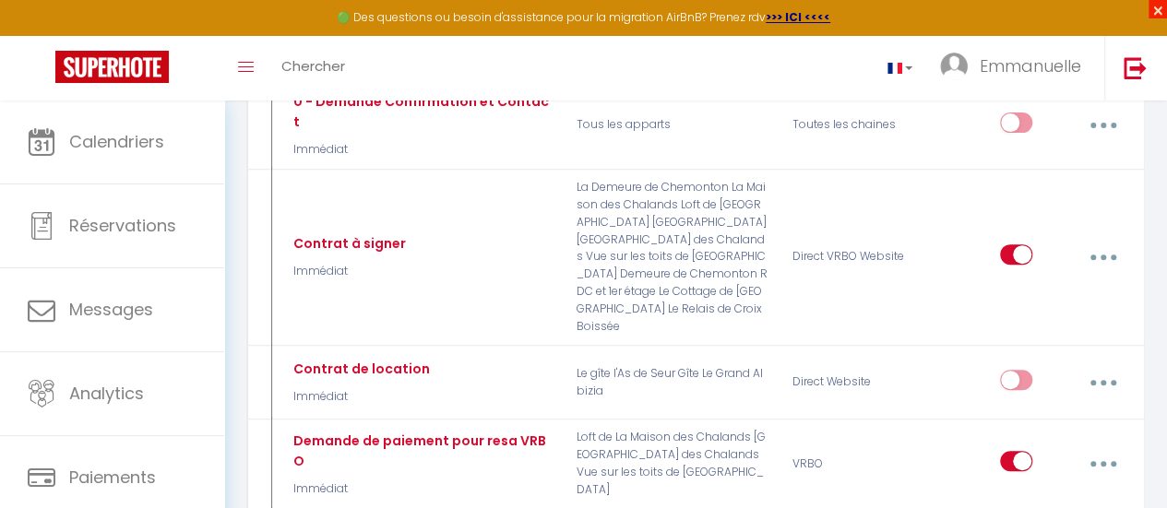
click at [1153, 10] on span "×" at bounding box center [1157, 9] width 18 height 18
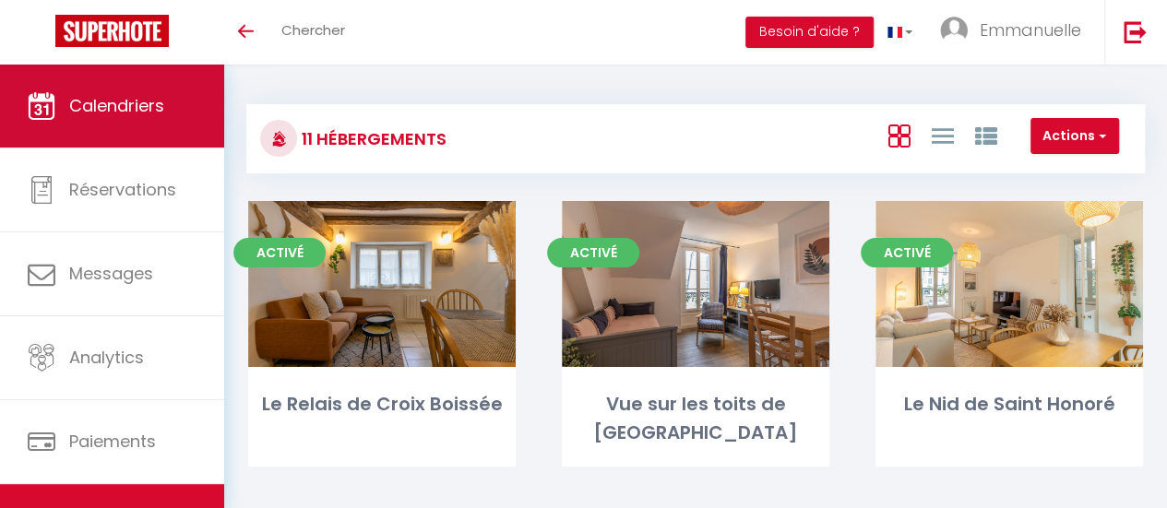
click at [150, 91] on link "Calendriers" at bounding box center [112, 106] width 224 height 83
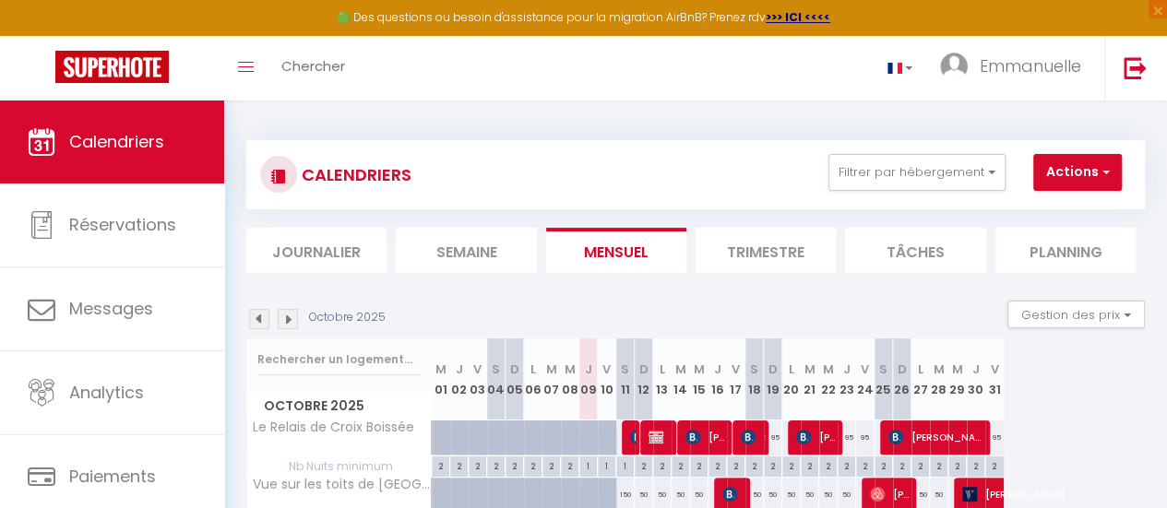
click at [291, 318] on img at bounding box center [288, 319] width 20 height 20
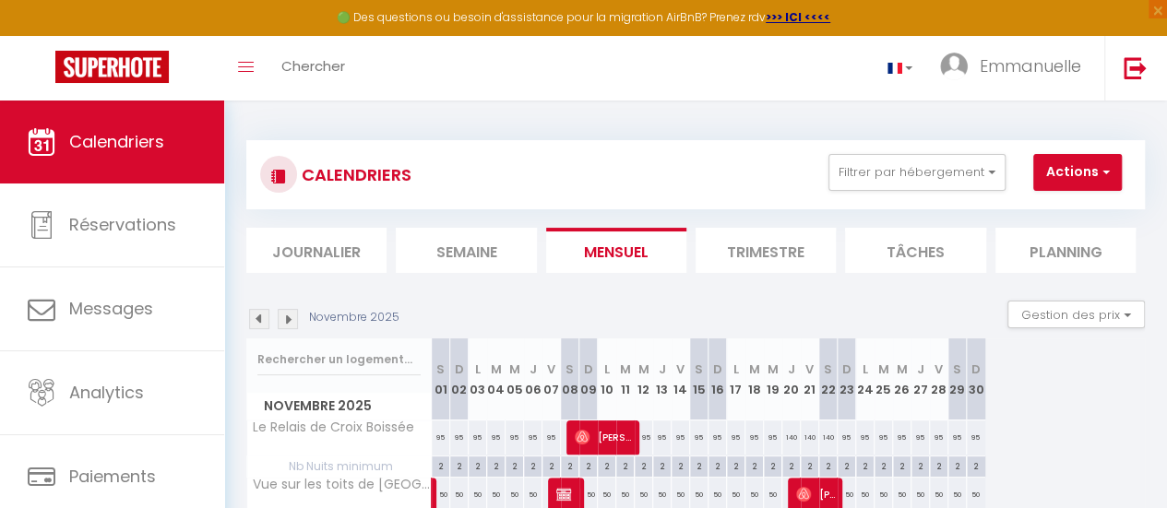
click at [293, 316] on img at bounding box center [288, 319] width 20 height 20
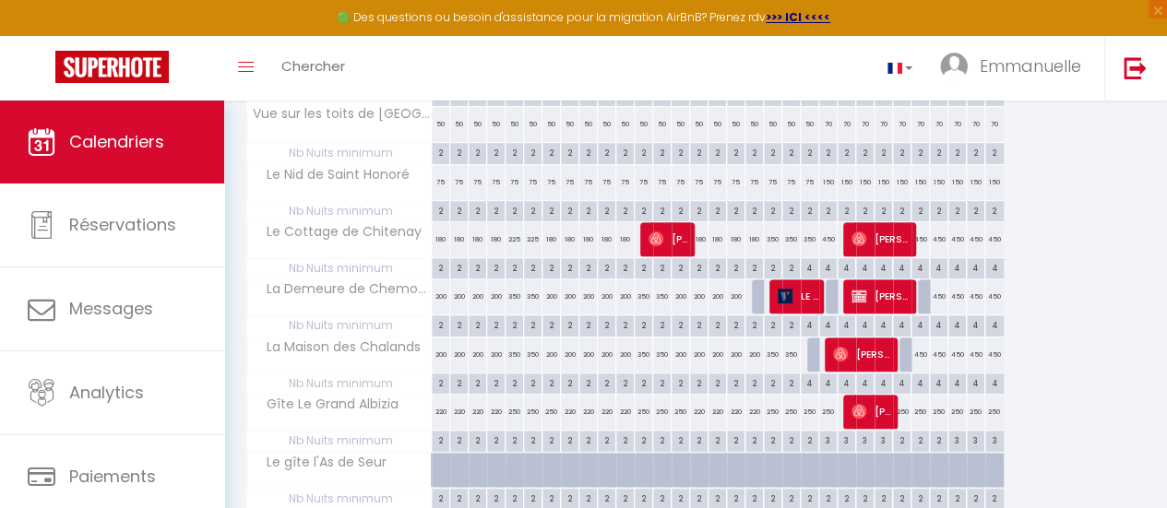
scroll to position [461, 0]
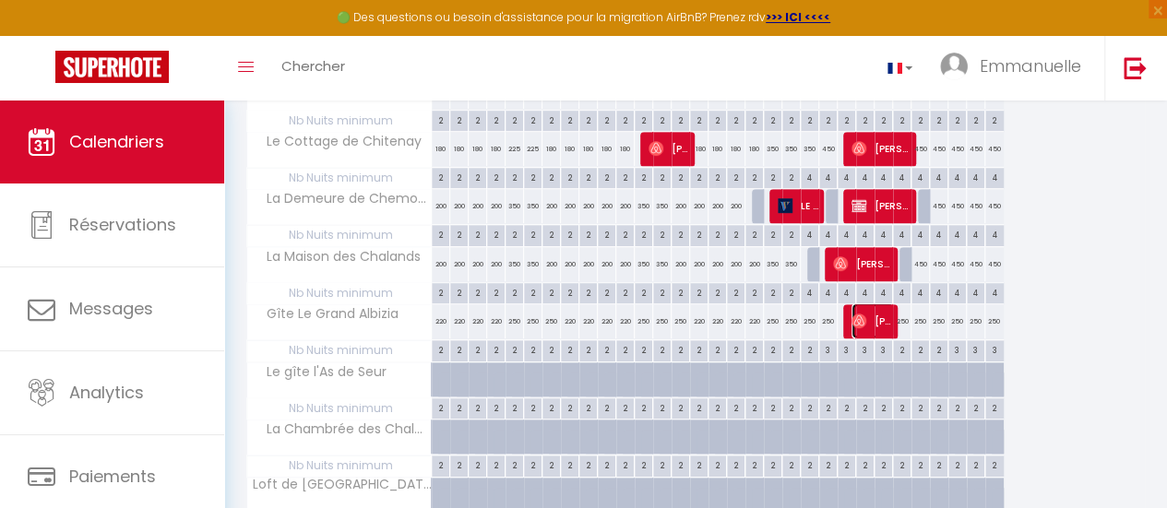
click at [876, 313] on span "Caroline Chantelouve" at bounding box center [872, 320] width 43 height 35
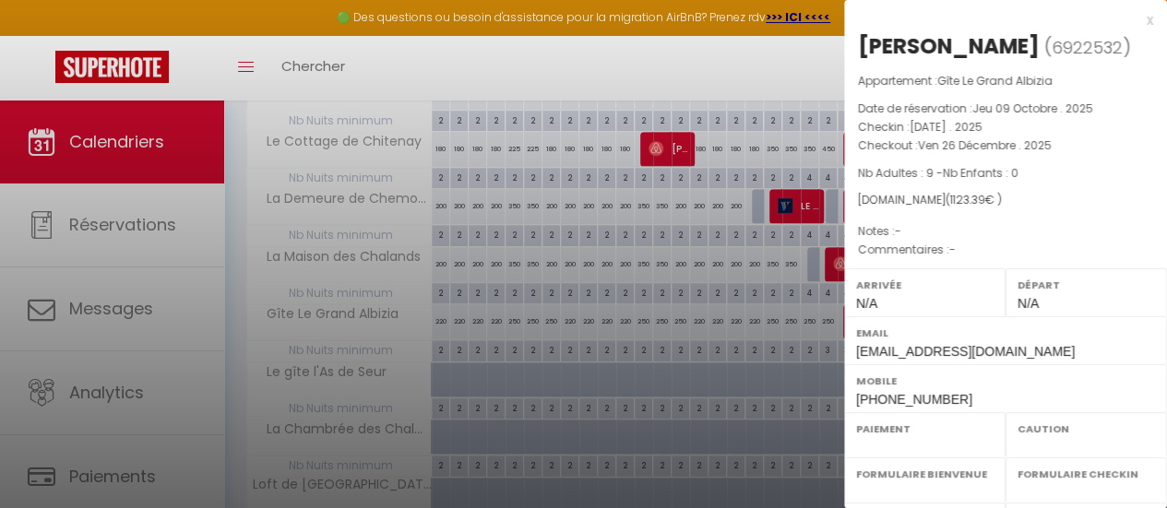
select select "OK"
select select "0"
select select "1"
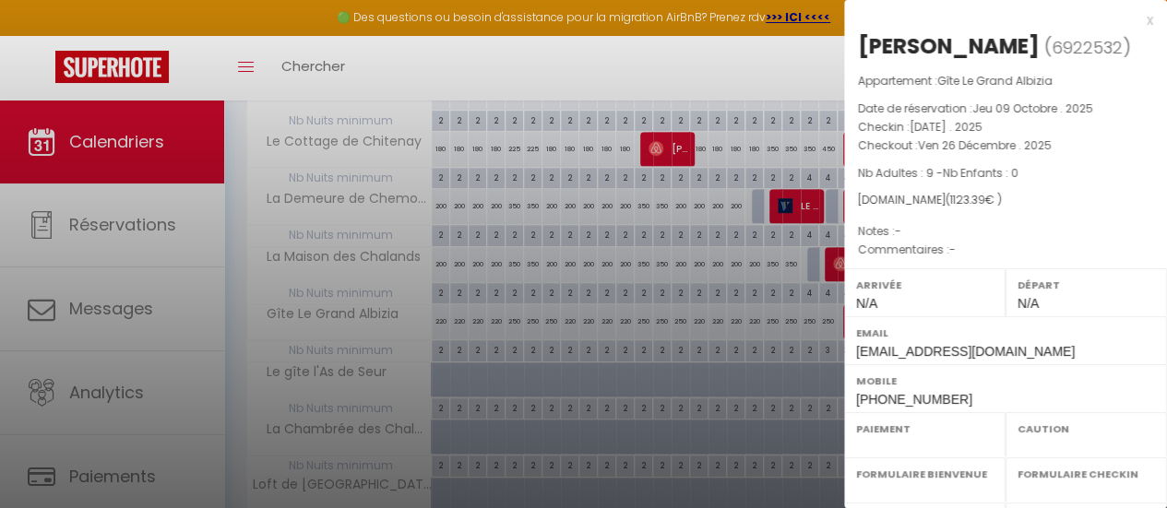
select select
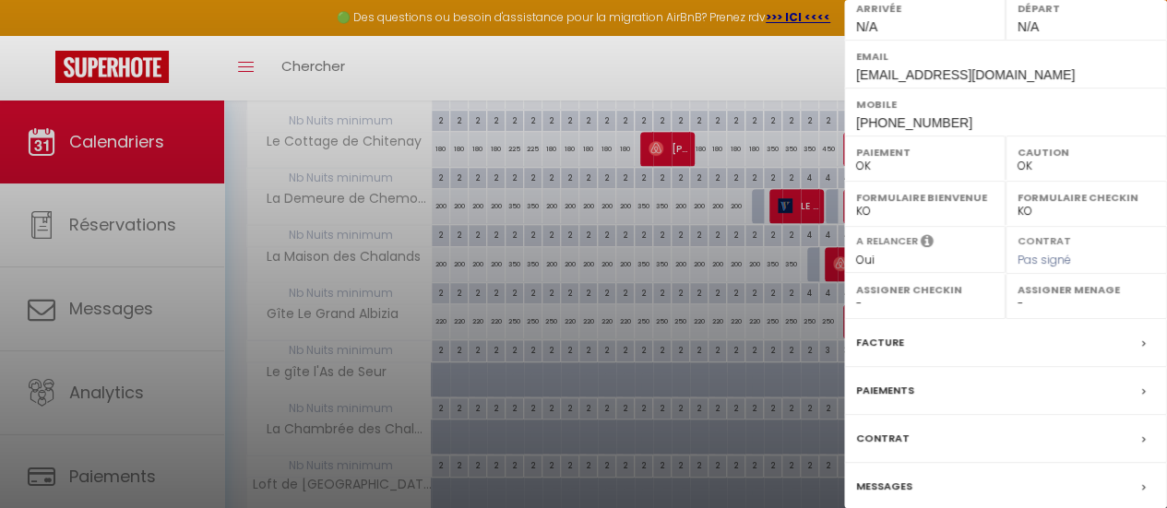
scroll to position [376, 0]
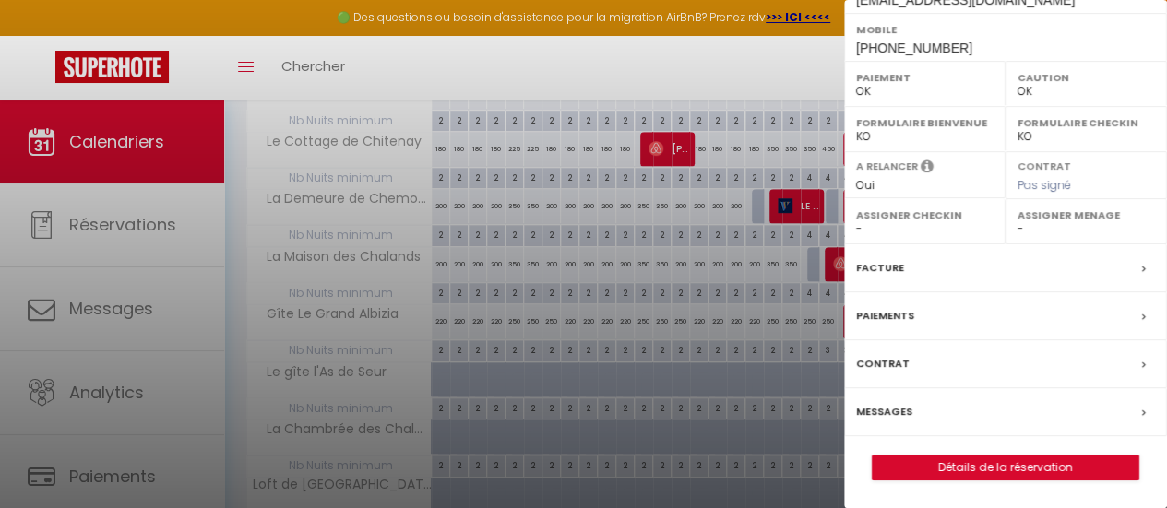
click at [918, 410] on div "Messages" at bounding box center [1005, 412] width 323 height 48
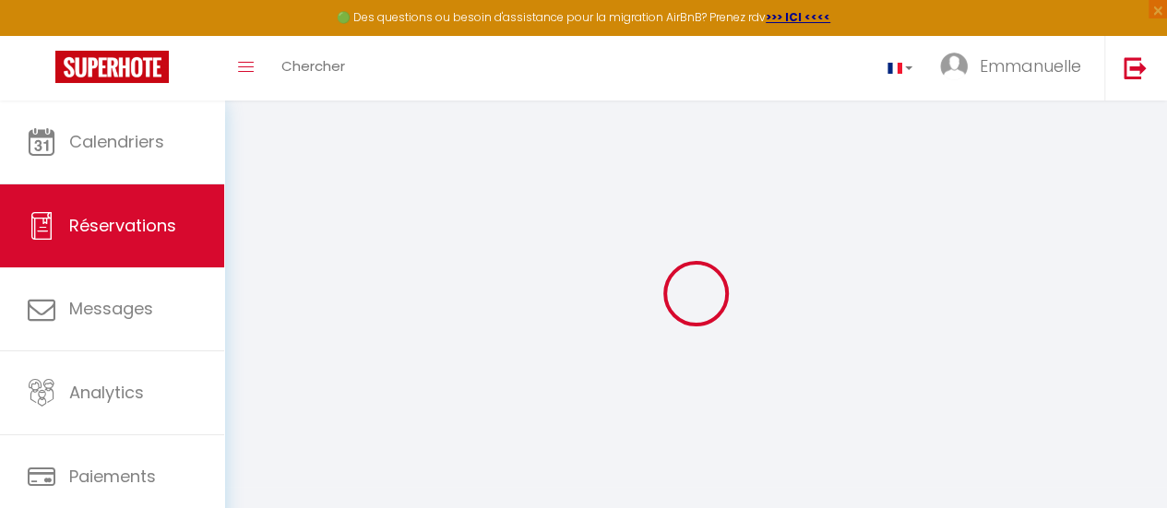
select select
checkbox input "false"
select select
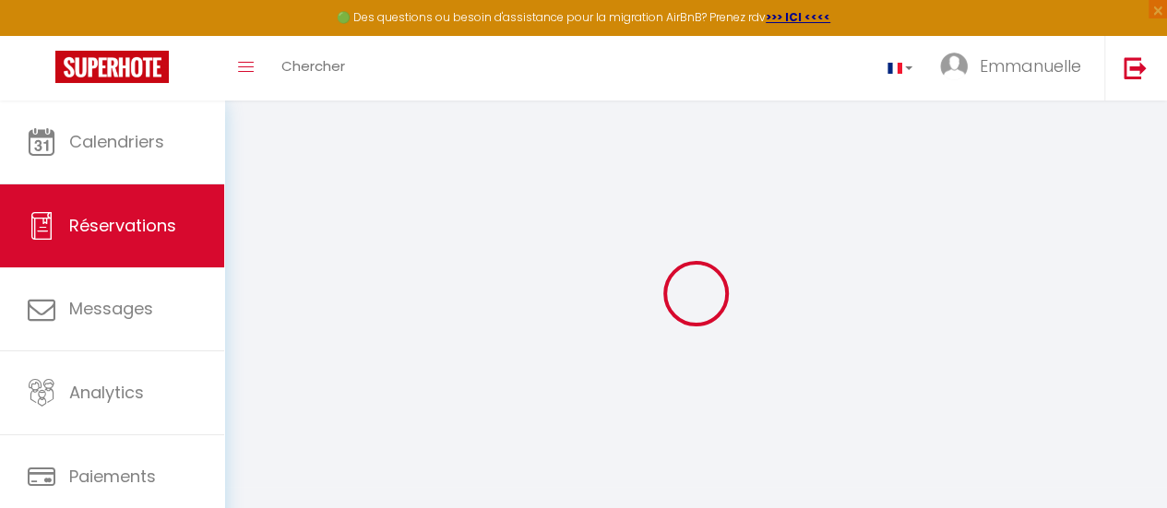
select select
checkbox input "false"
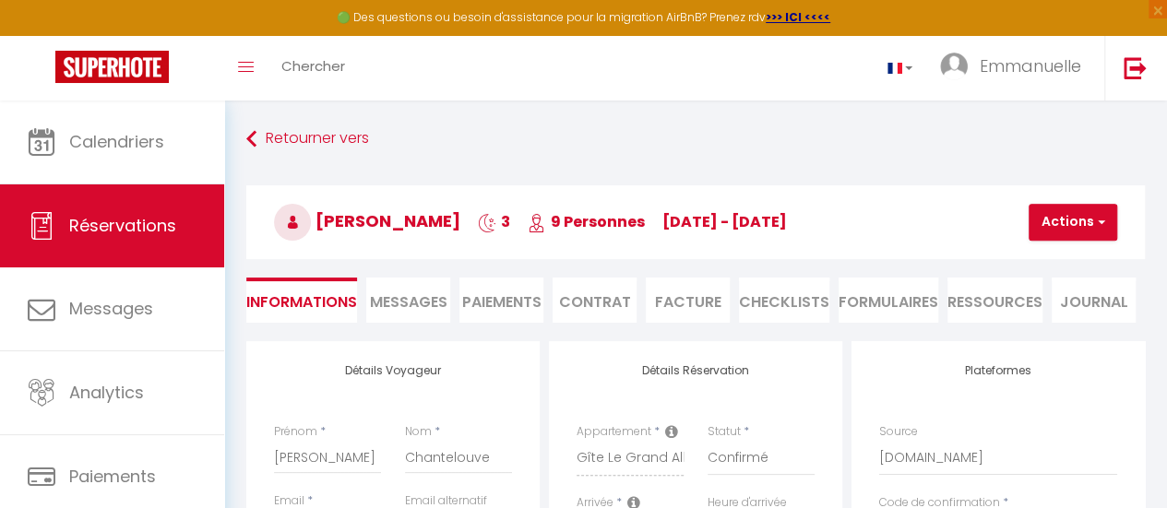
select select
checkbox input "false"
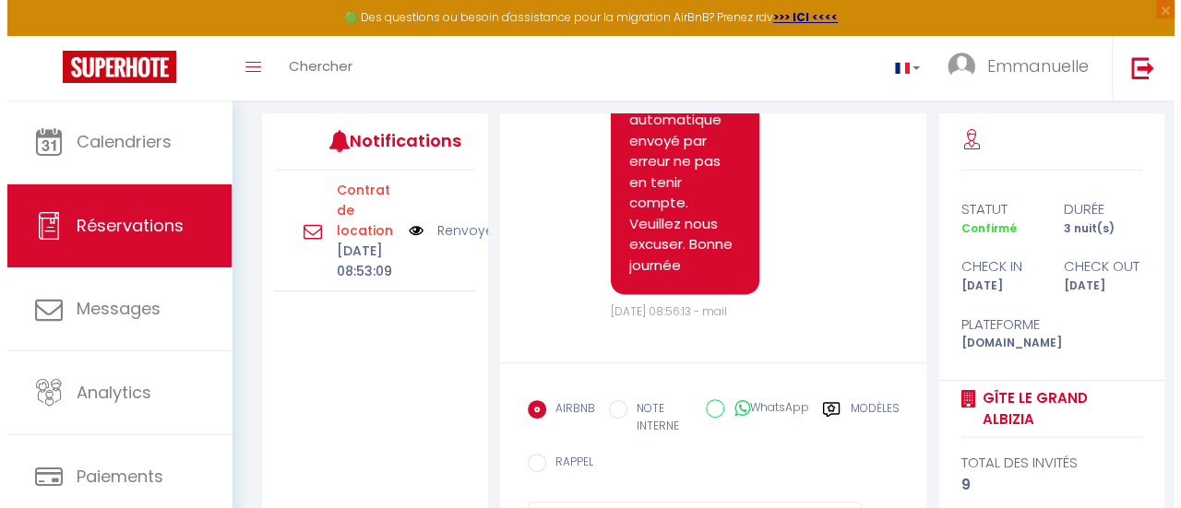
scroll to position [136, 0]
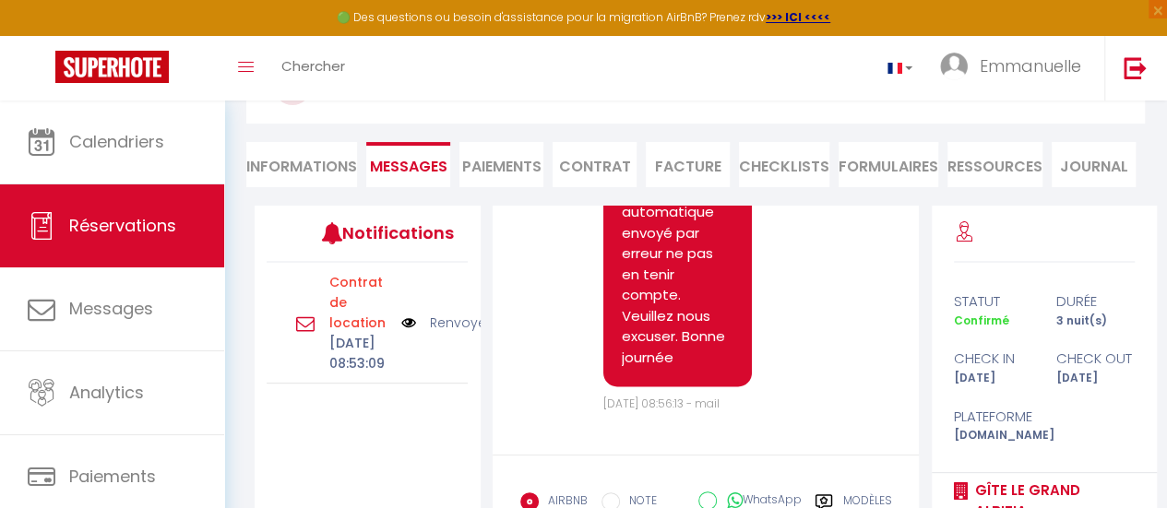
click at [410, 333] on img at bounding box center [408, 323] width 15 height 20
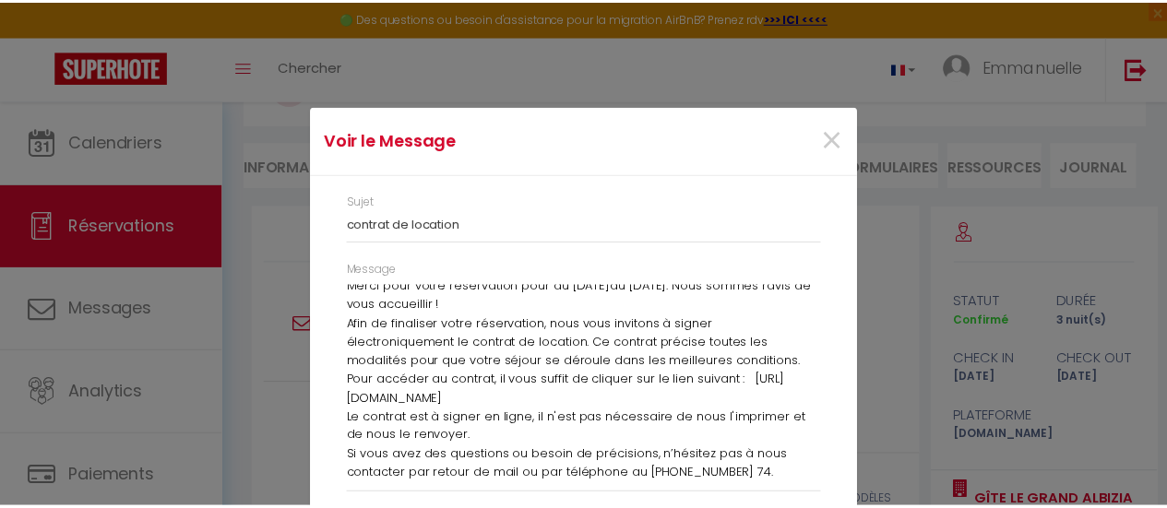
scroll to position [0, 0]
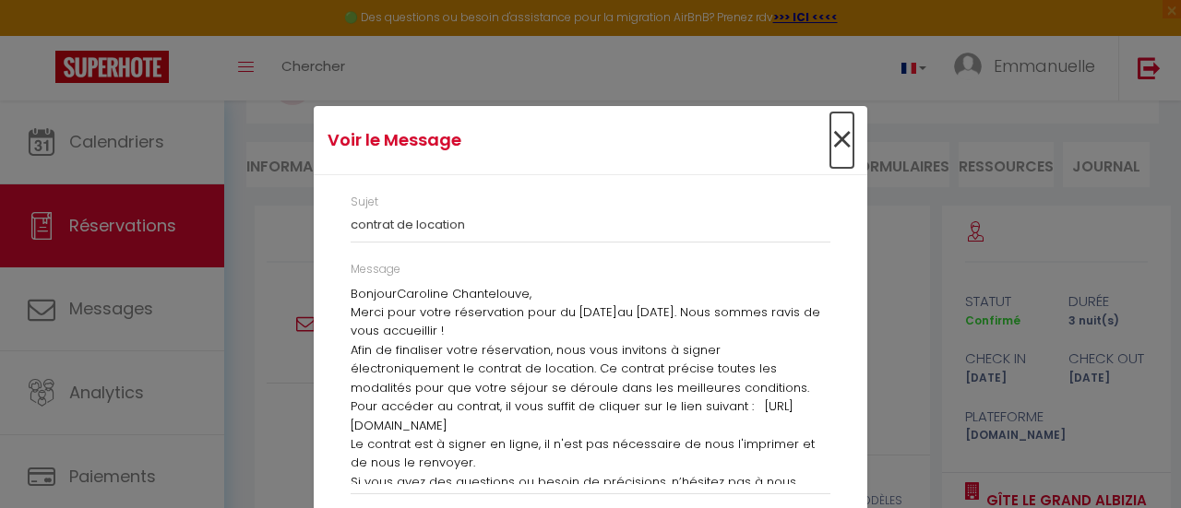
click at [833, 134] on span "×" at bounding box center [841, 140] width 23 height 55
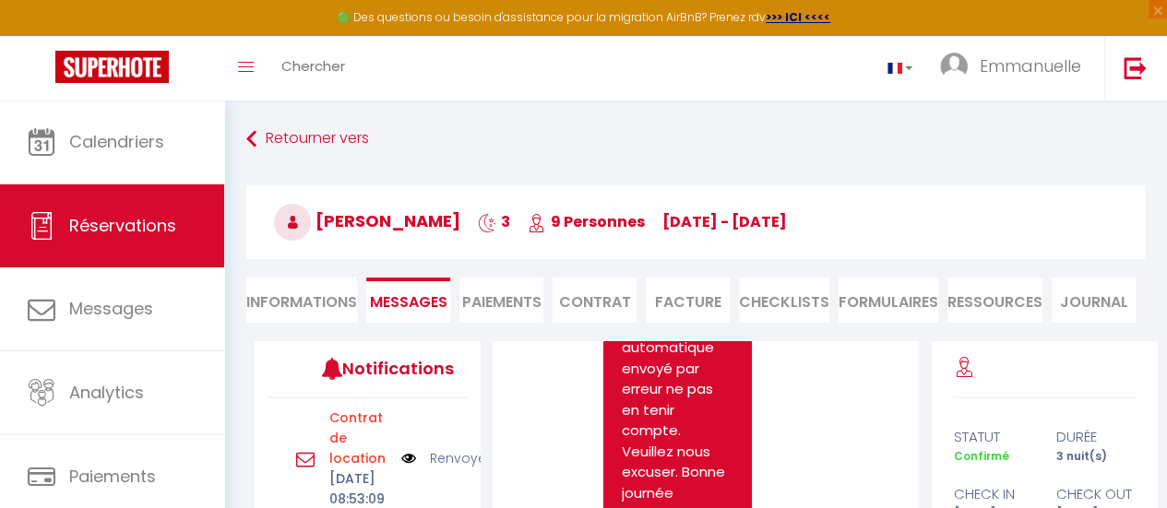
scroll to position [92, 0]
